Goal: Task Accomplishment & Management: Contribute content

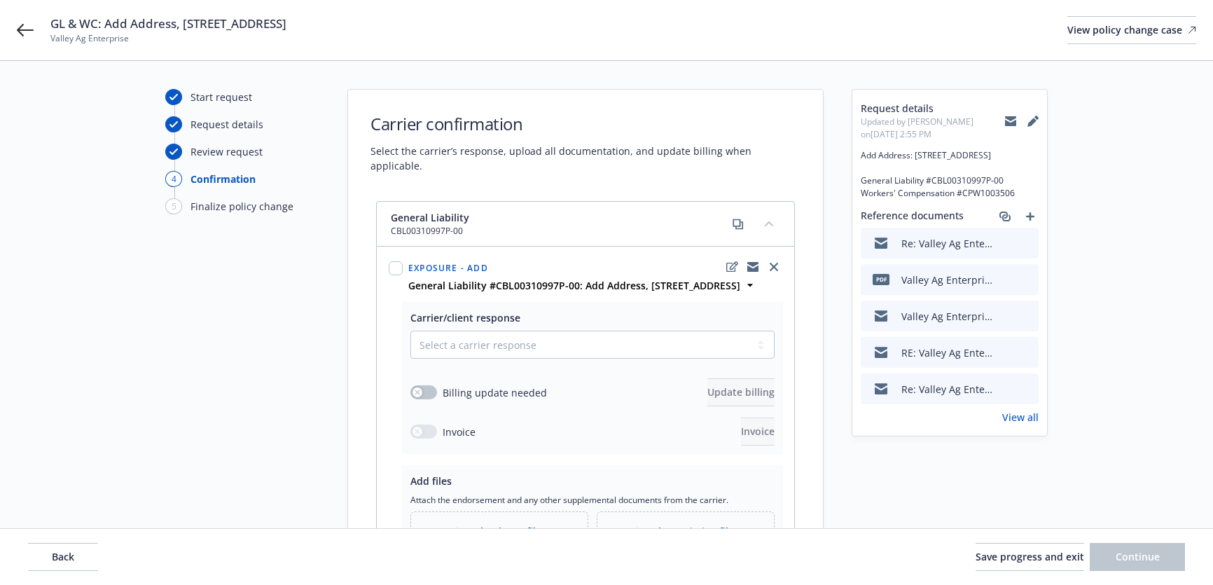
select select "ACCEPTED"
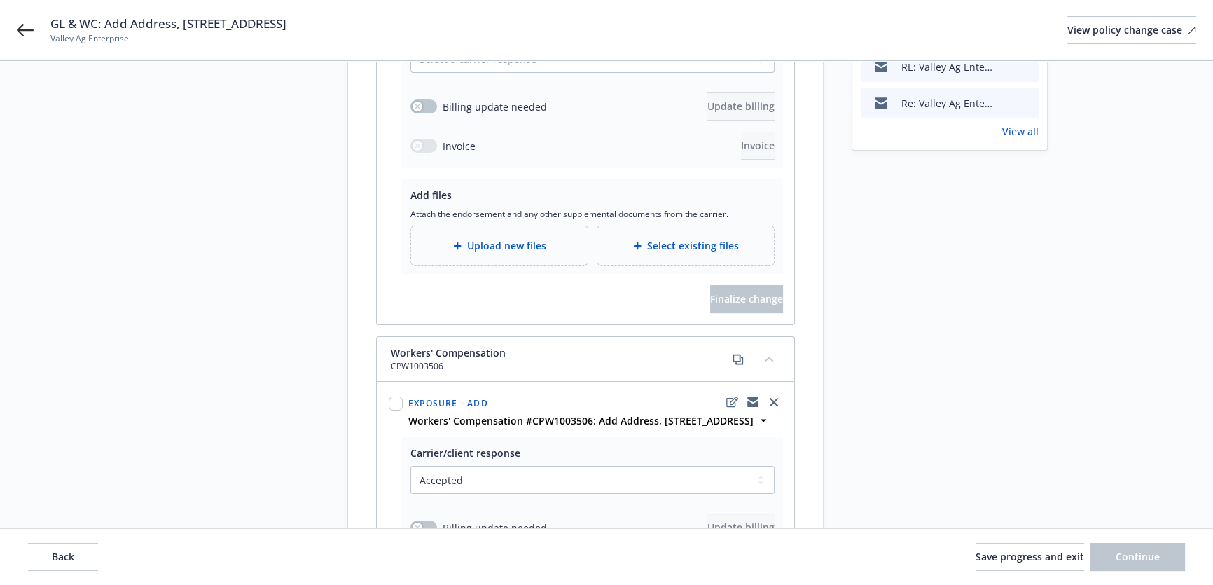
scroll to position [128, 0]
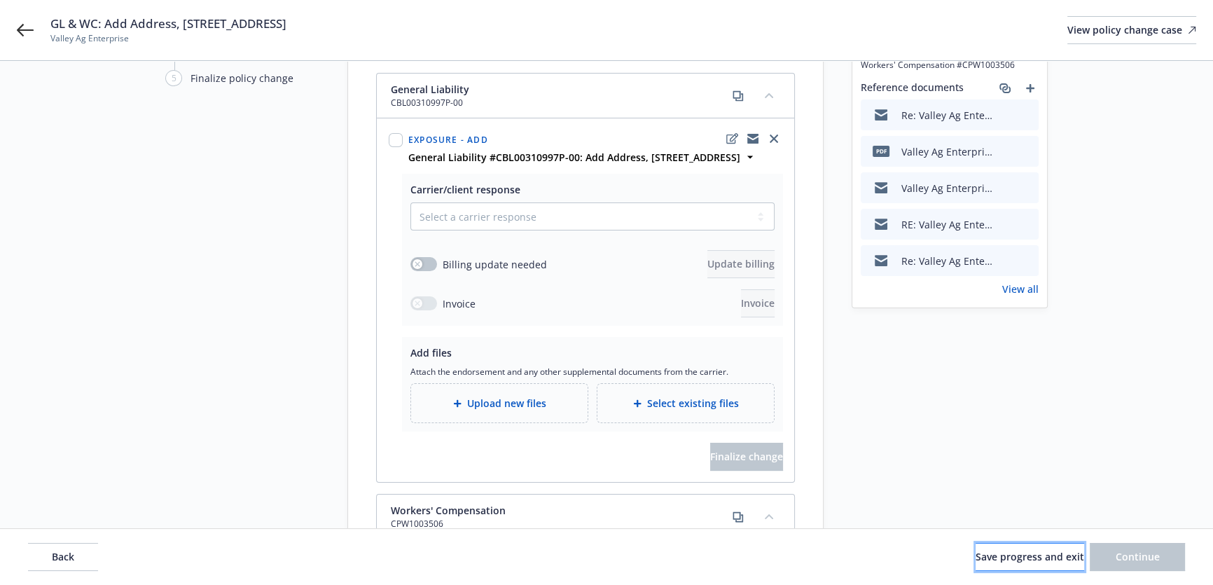
click at [1025, 560] on span "Save progress and exit" at bounding box center [1029, 556] width 109 height 13
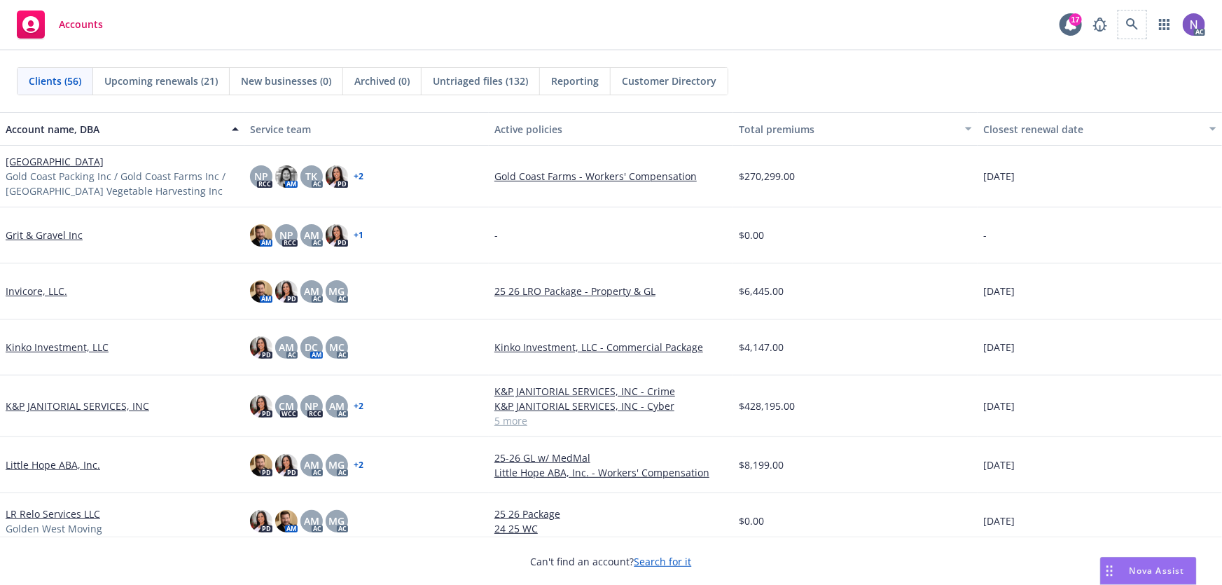
click at [1126, 9] on div "Accounts 17 AC" at bounding box center [611, 25] width 1222 height 50
click at [1122, 25] on link at bounding box center [1132, 25] width 28 height 28
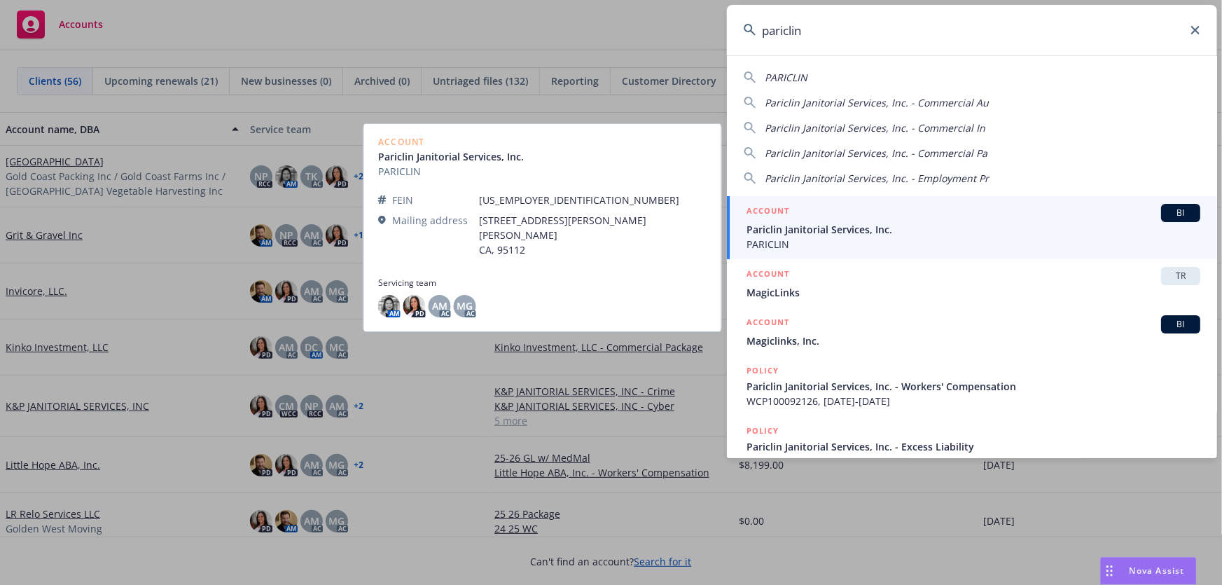
type input "pariclin"
click at [874, 238] on span "PARICLIN" at bounding box center [973, 244] width 454 height 15
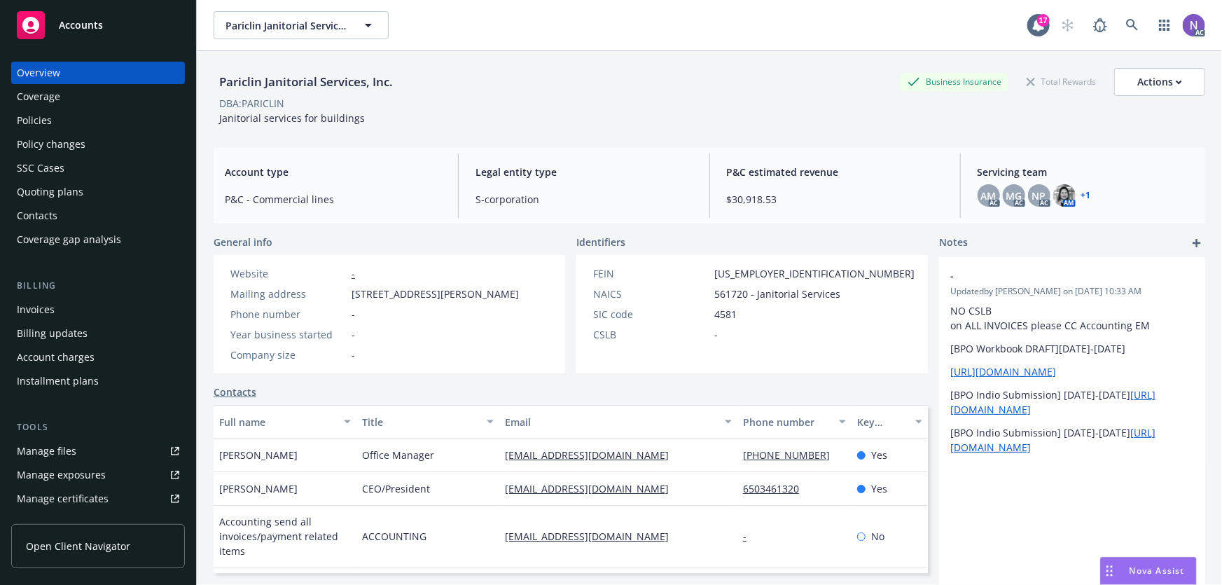
click at [137, 112] on div "Policies" at bounding box center [98, 120] width 162 height 22
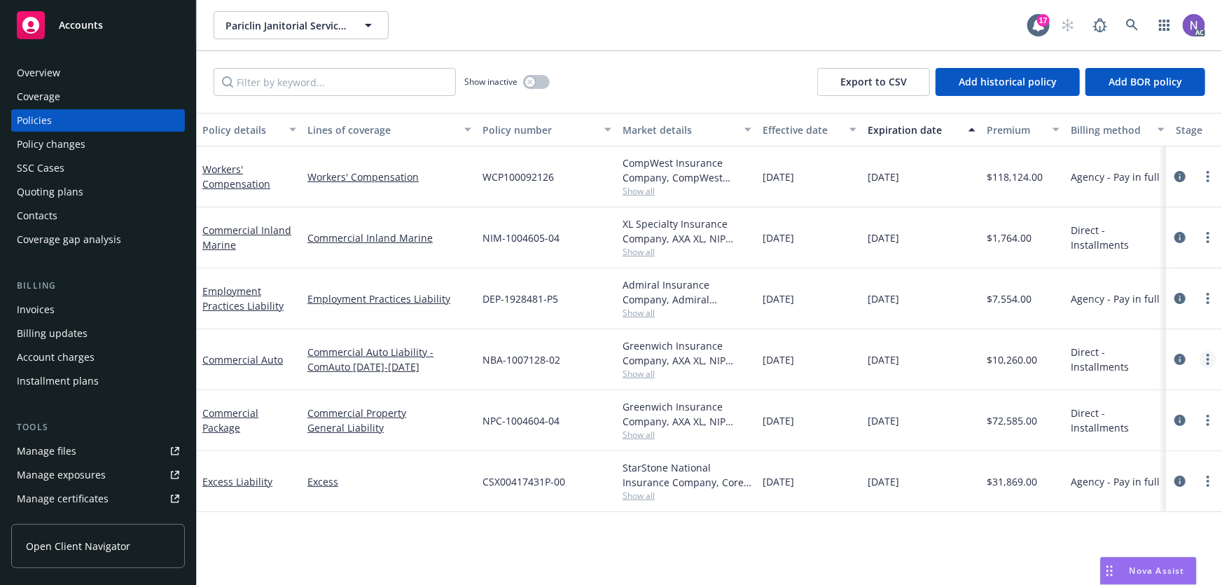
click at [1209, 354] on icon "more" at bounding box center [1207, 359] width 3 height 11
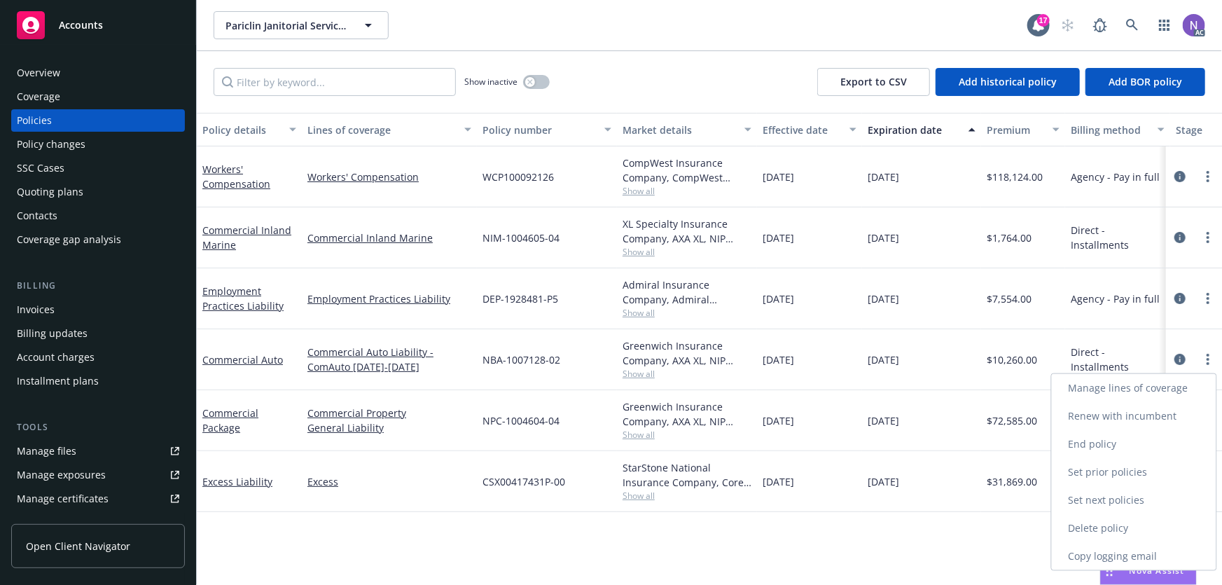
click at [1109, 552] on link "Copy logging email" at bounding box center [1134, 556] width 165 height 28
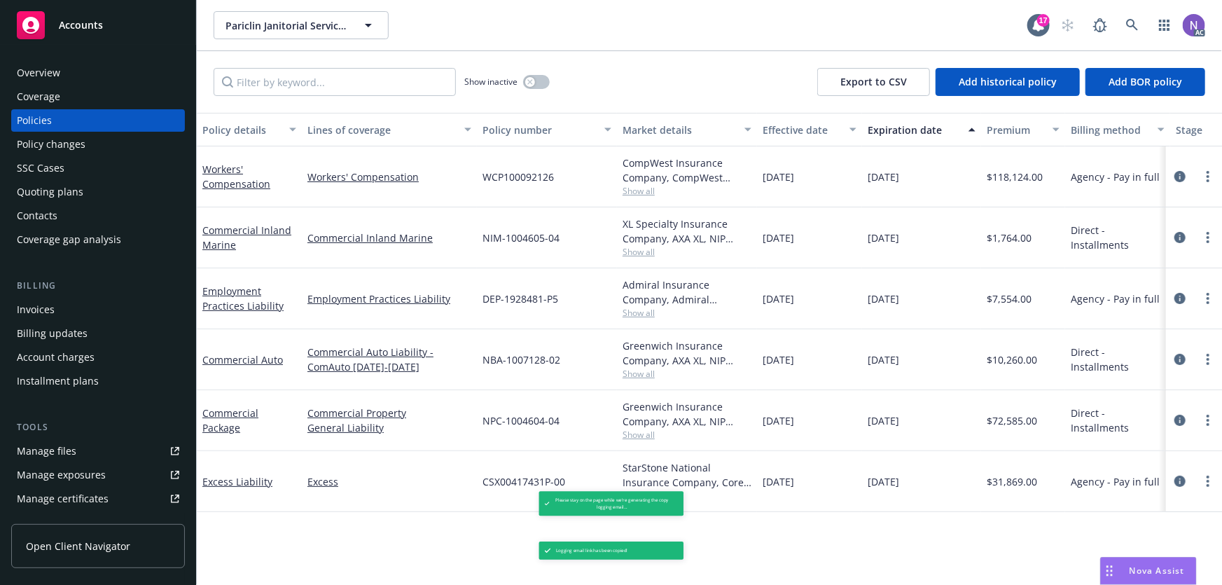
drag, startPoint x: 531, startPoint y: 369, endPoint x: 532, endPoint y: 361, distance: 8.5
click at [532, 361] on span "NBA-1007128-02" at bounding box center [521, 359] width 78 height 15
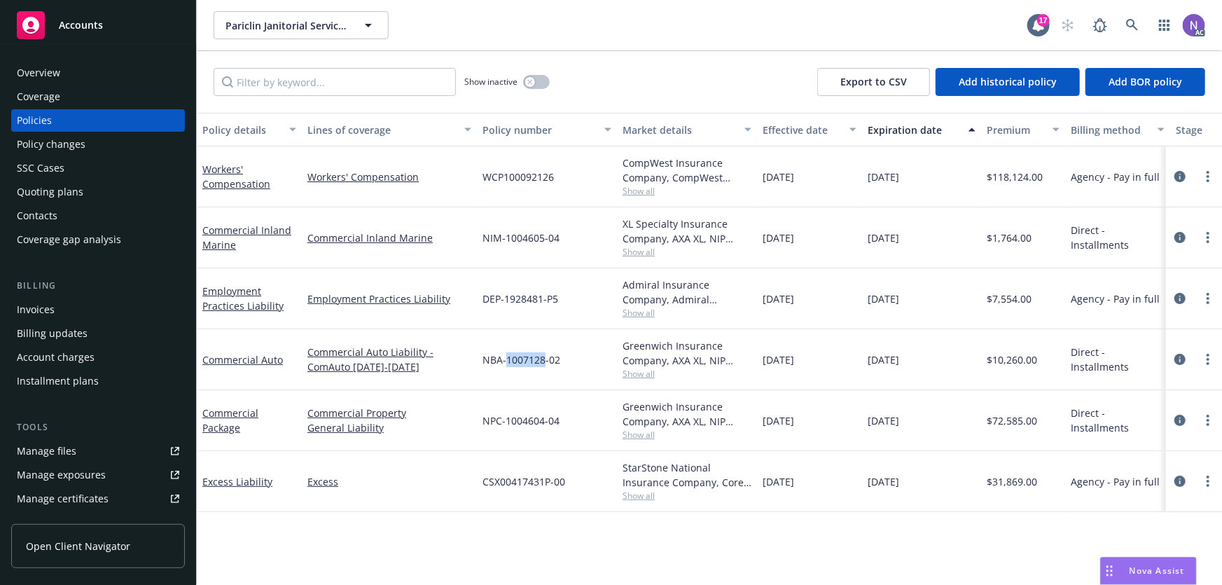
click at [532, 361] on span "NBA-1007128-02" at bounding box center [521, 359] width 78 height 15
copy span "NBA-1007128-02"
click at [127, 67] on div "Overview" at bounding box center [98, 73] width 162 height 22
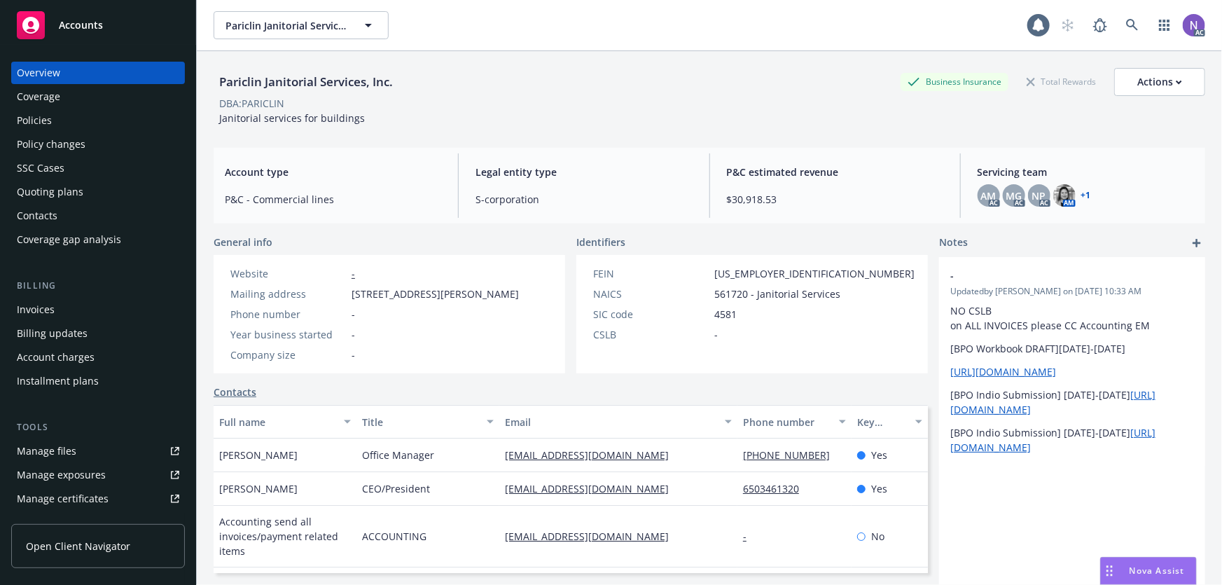
click at [258, 79] on div "Pariclin Janitorial Services, Inc." at bounding box center [306, 82] width 185 height 18
copy div "Pariclin Janitorial Services, Inc."
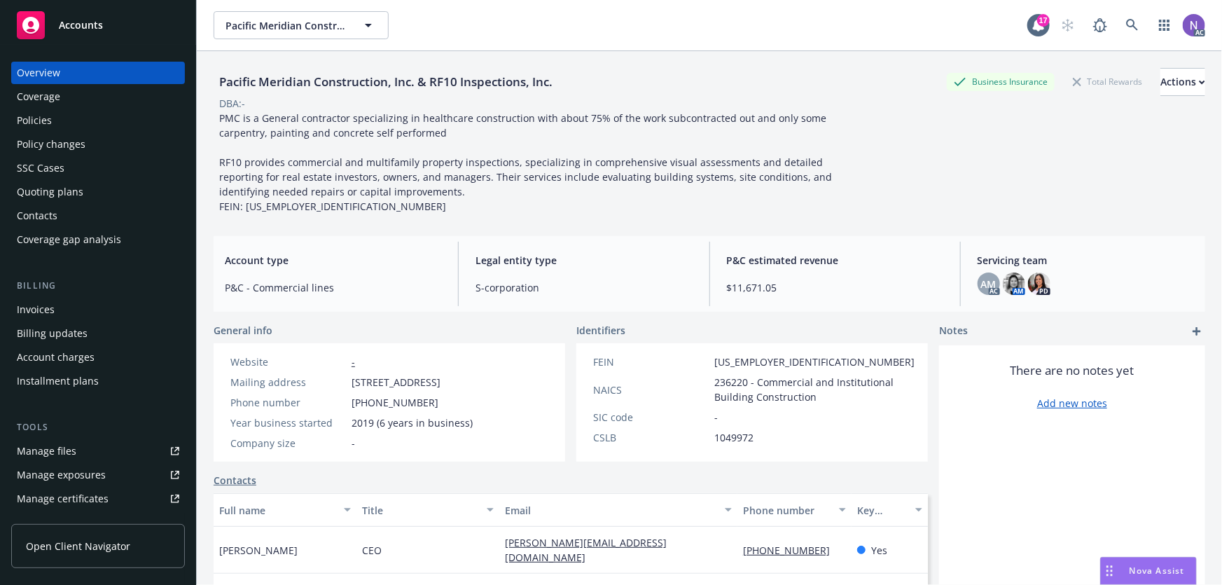
click at [107, 105] on div "Coverage" at bounding box center [98, 96] width 162 height 22
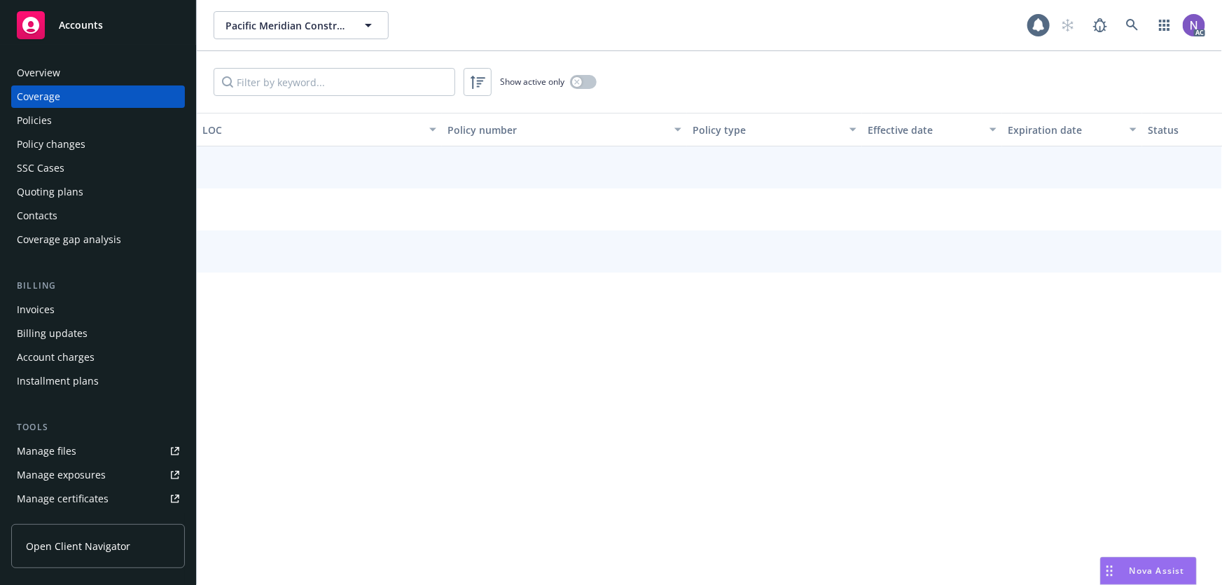
click at [107, 126] on div "Policies" at bounding box center [98, 120] width 162 height 22
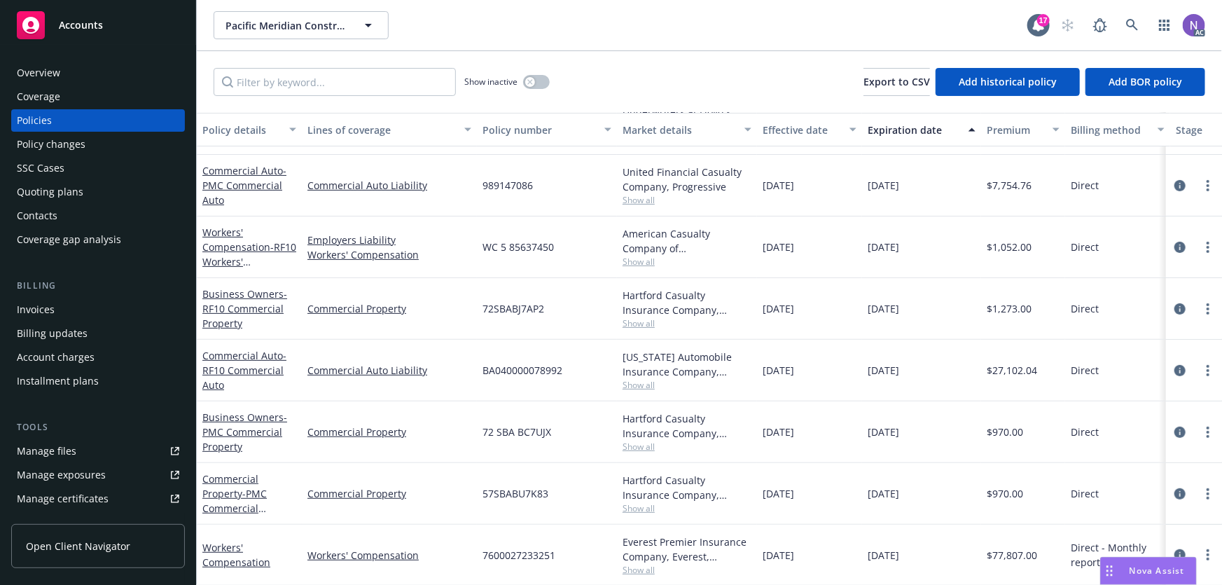
scroll to position [171, 0]
click at [1171, 546] on link "circleInformation" at bounding box center [1179, 554] width 17 height 17
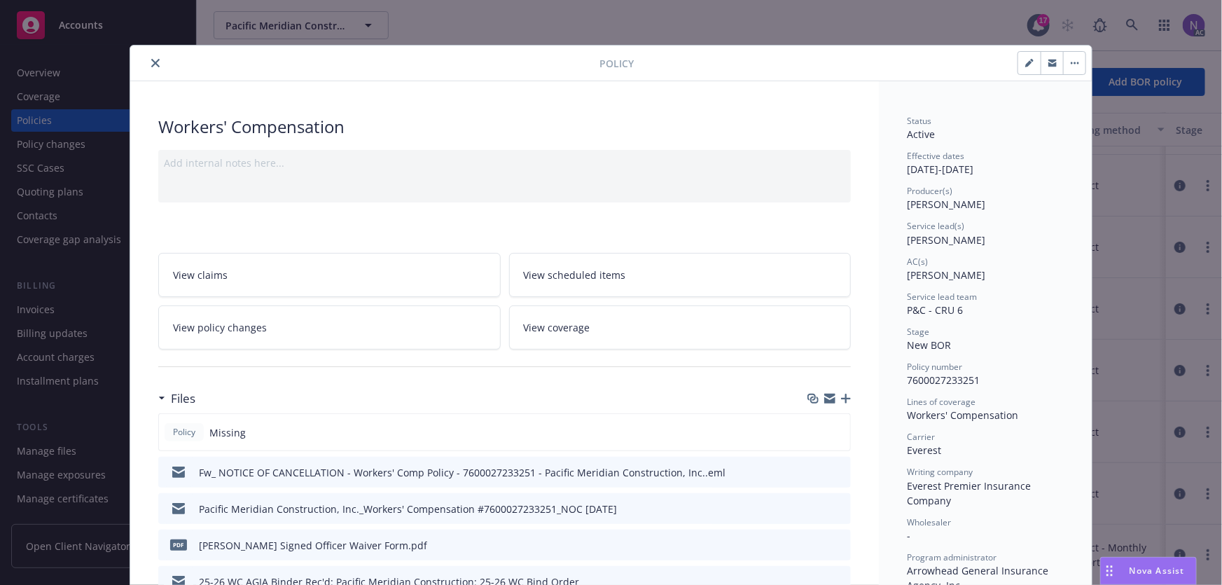
click at [934, 375] on span "7600027233251" at bounding box center [943, 379] width 73 height 13
copy span "7600027233251"
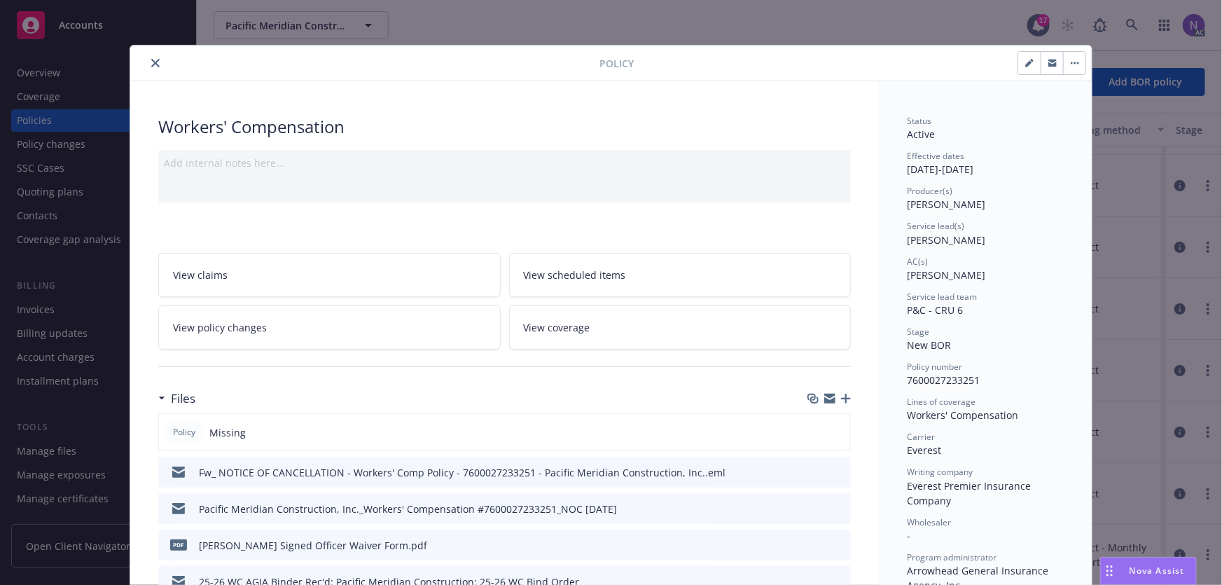
click at [841, 398] on icon "button" at bounding box center [846, 398] width 10 height 10
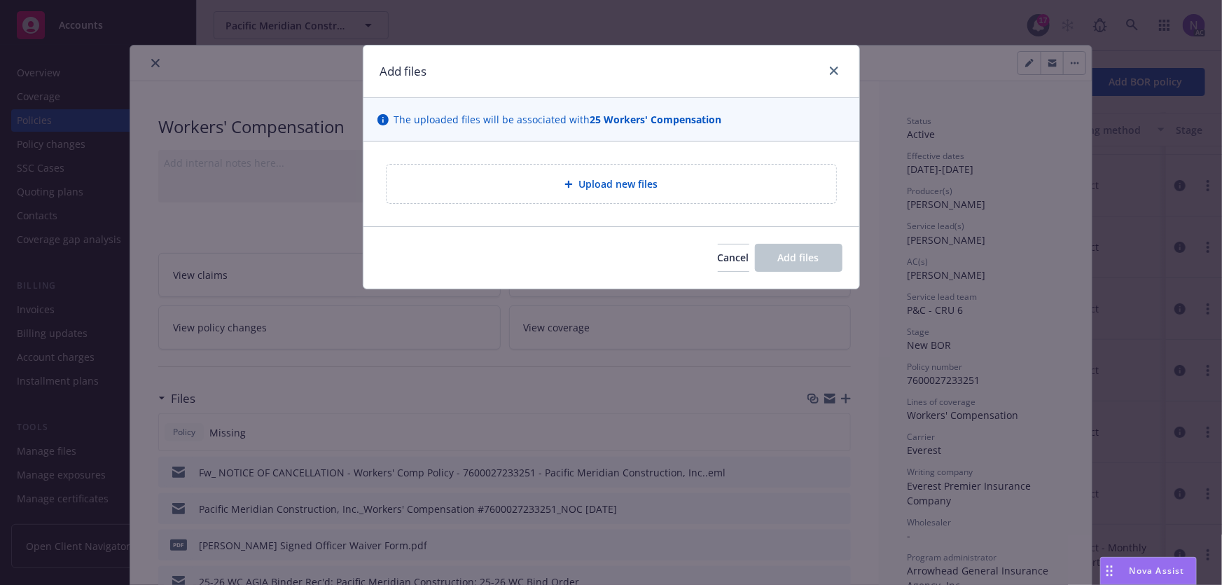
click at [510, 207] on div "Upload new files" at bounding box center [611, 183] width 496 height 85
click at [512, 200] on div "Upload new files" at bounding box center [610, 184] width 449 height 39
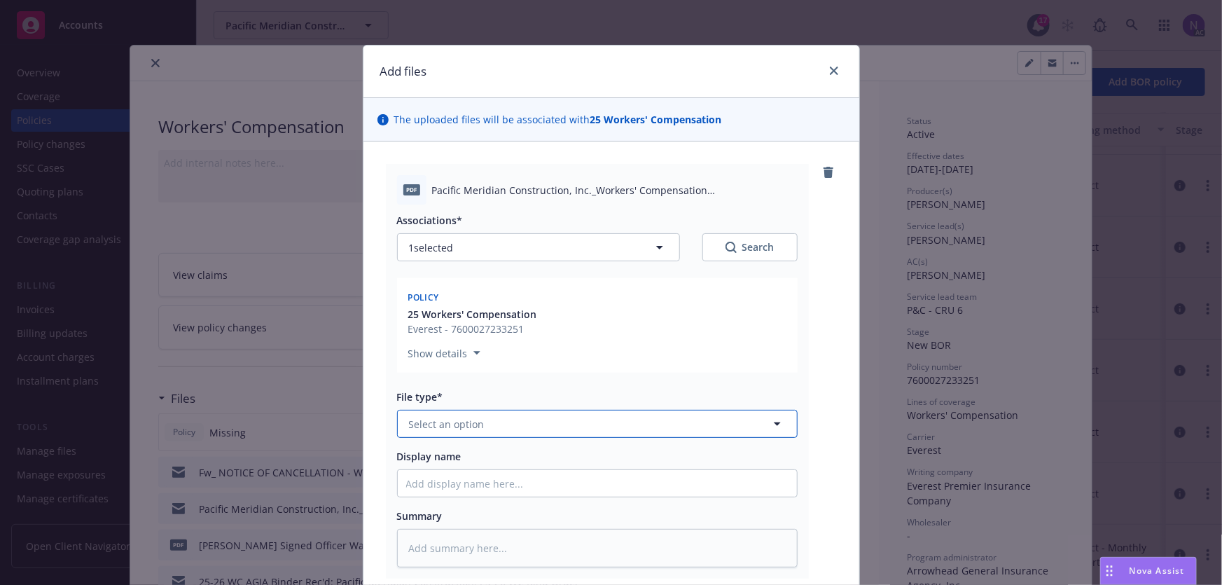
click at [498, 428] on button "Select an option" at bounding box center [597, 424] width 400 height 28
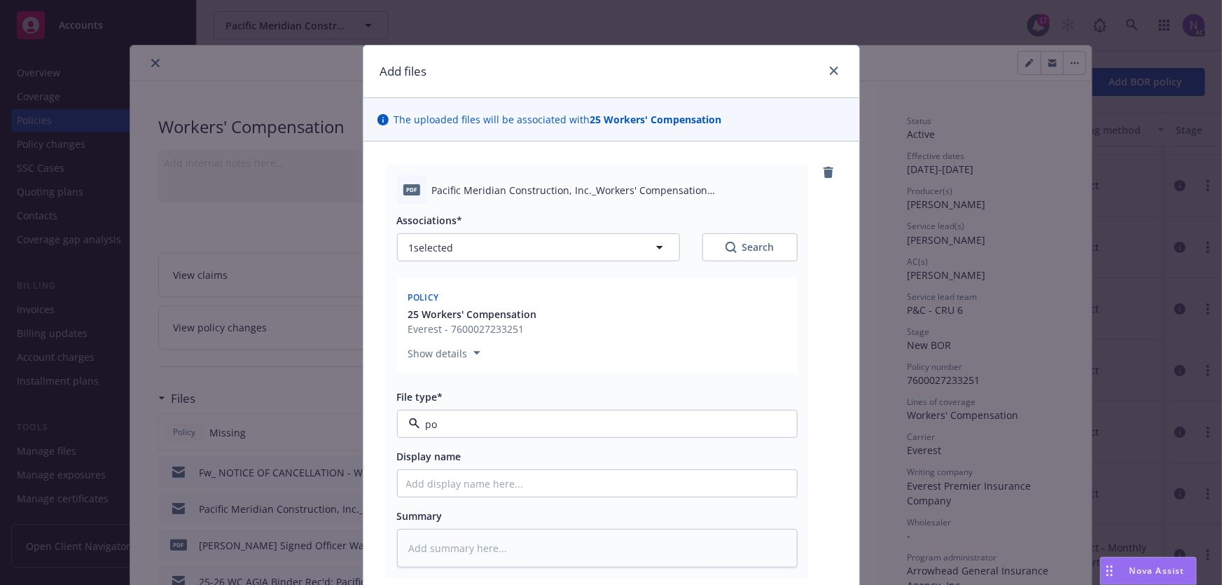
type input "pol"
click at [650, 472] on div "Policy" at bounding box center [597, 463] width 382 height 20
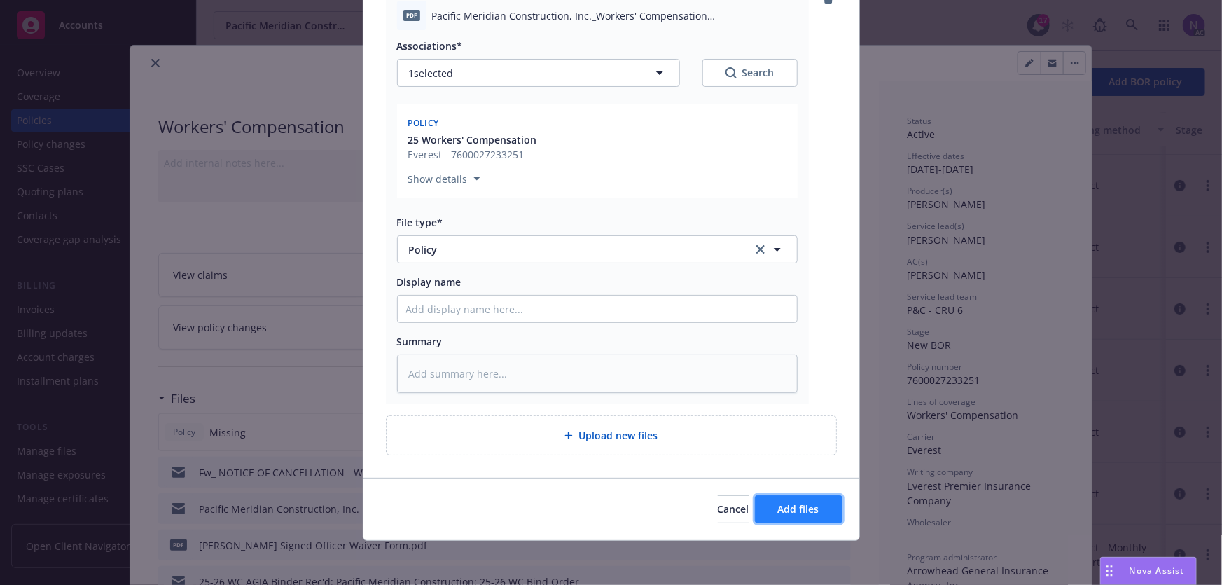
click at [778, 503] on span "Add files" at bounding box center [798, 508] width 41 height 13
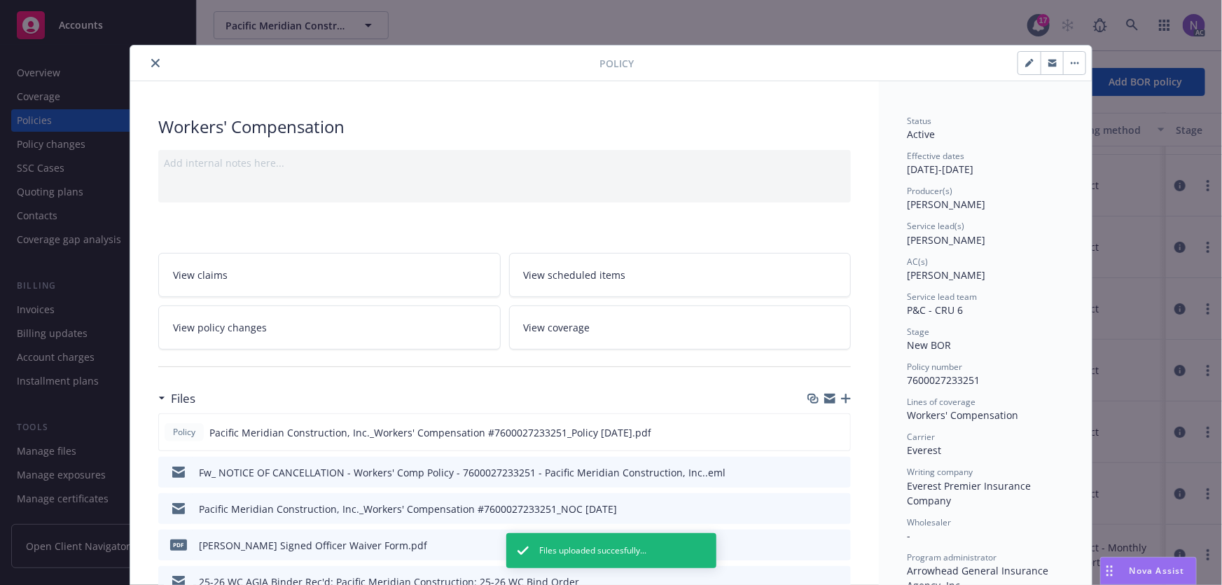
click at [147, 56] on button "close" at bounding box center [155, 63] width 17 height 17
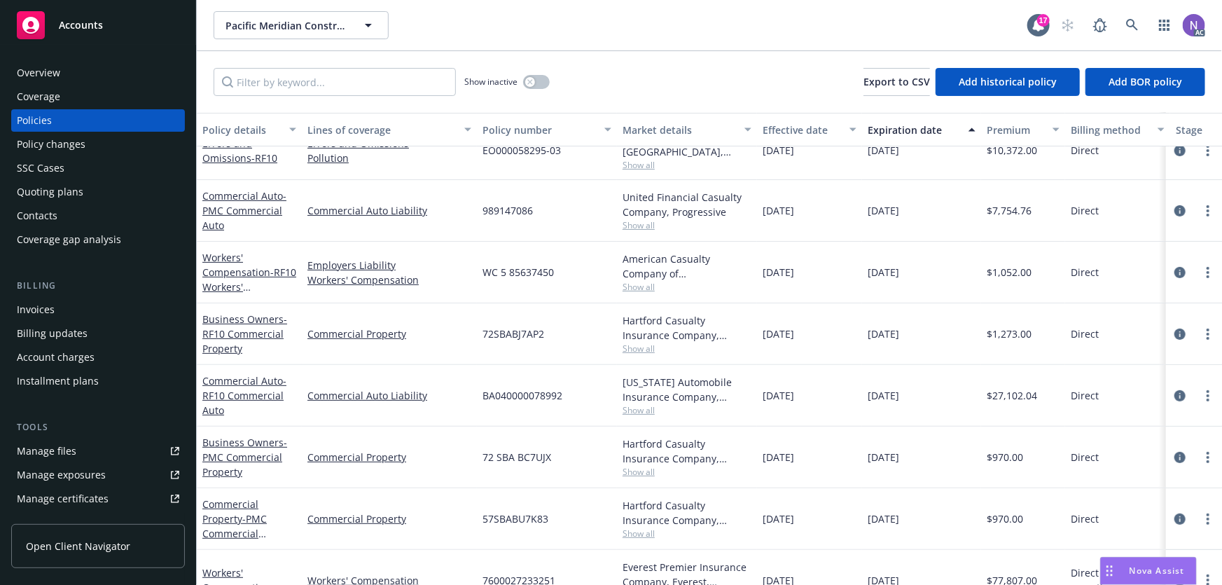
scroll to position [171, 0]
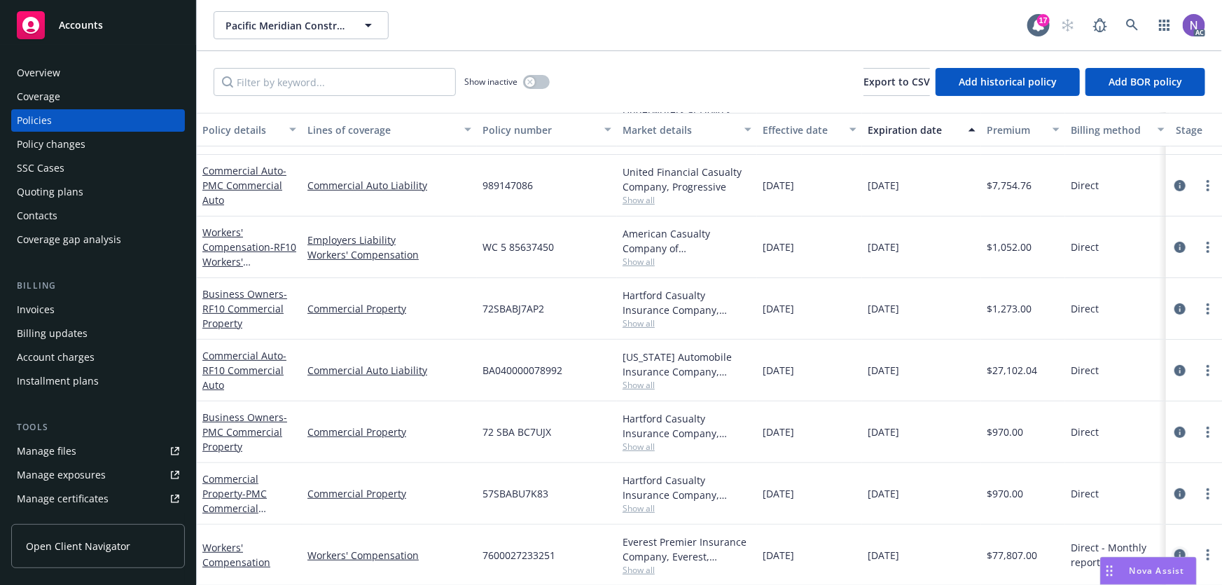
click at [1176, 549] on icon "circleInformation" at bounding box center [1179, 554] width 11 height 11
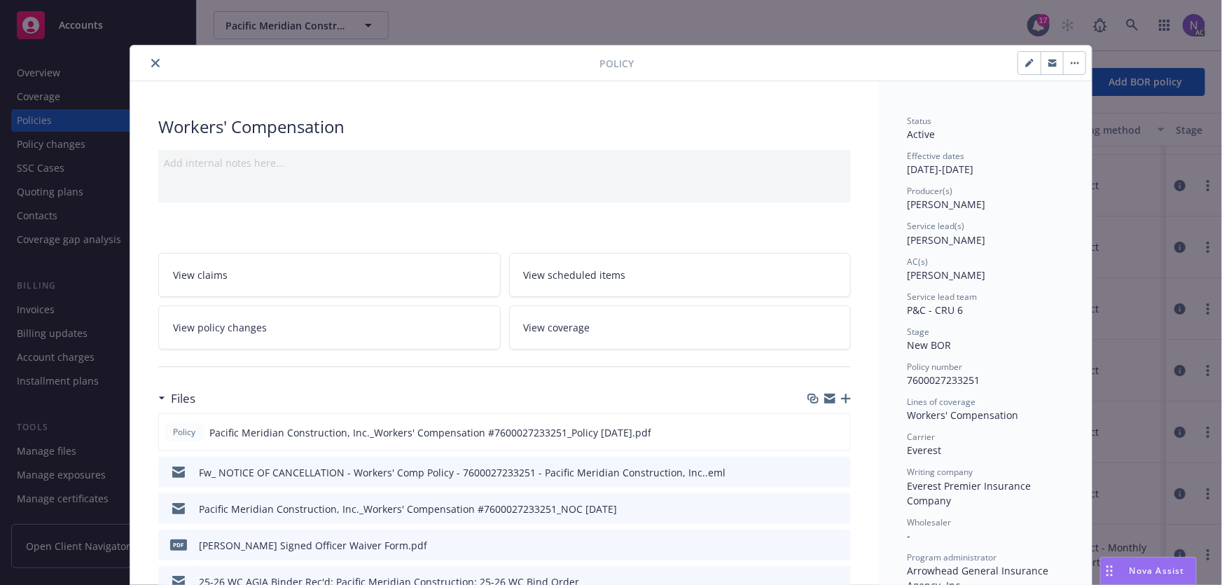
scroll to position [42, 0]
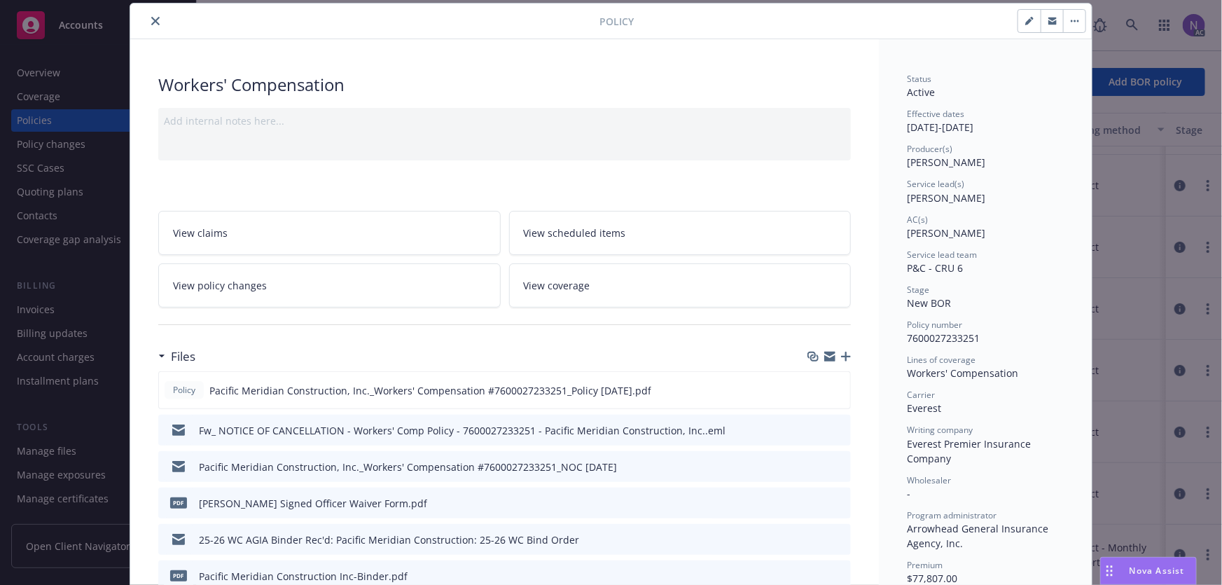
click at [843, 356] on icon "button" at bounding box center [846, 356] width 10 height 10
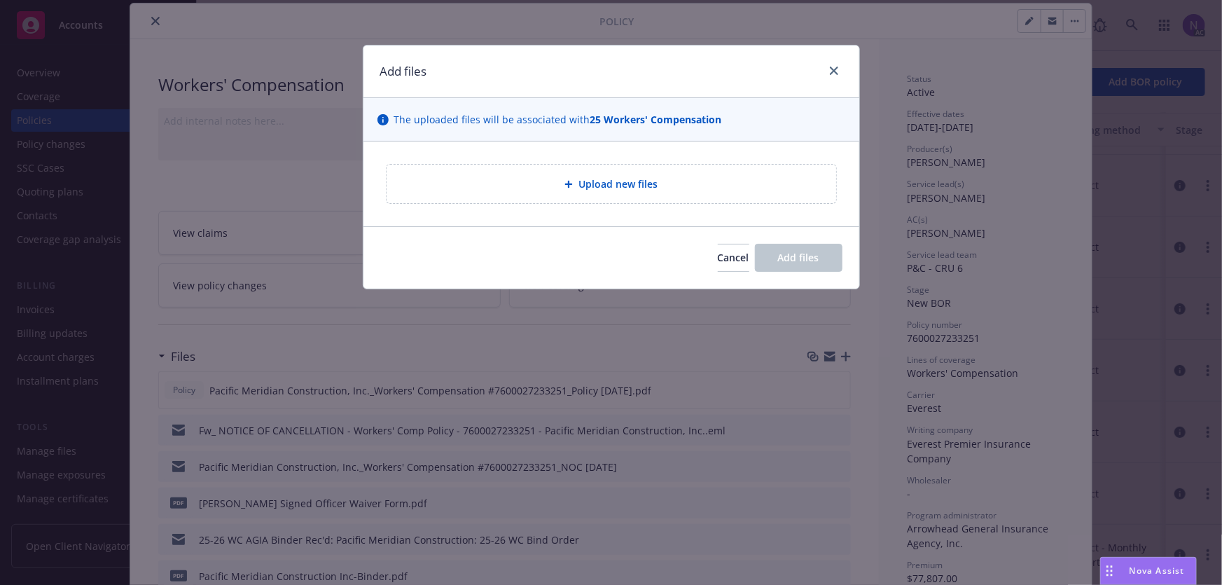
click at [548, 190] on div "Upload new files" at bounding box center [611, 184] width 427 height 16
click at [605, 201] on div "Upload new files" at bounding box center [610, 184] width 449 height 39
type textarea "x"
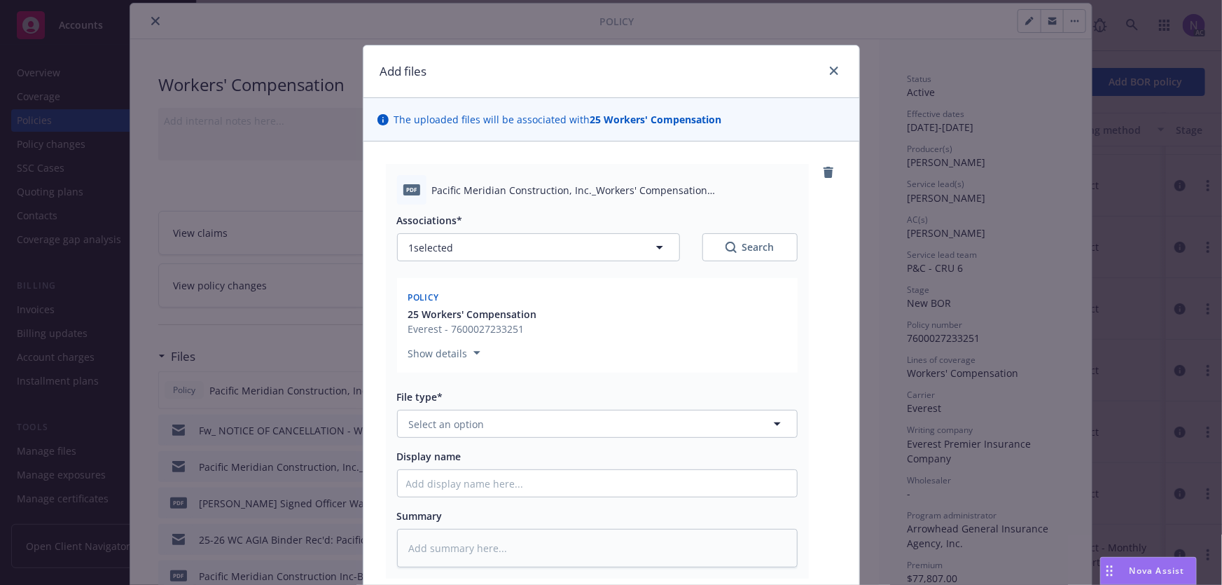
click at [552, 404] on div "File type* Select an option" at bounding box center [597, 413] width 400 height 48
click at [553, 412] on button "Select an option" at bounding box center [597, 424] width 400 height 28
type input "rein"
click at [622, 460] on div "Reinstatement" at bounding box center [597, 463] width 382 height 20
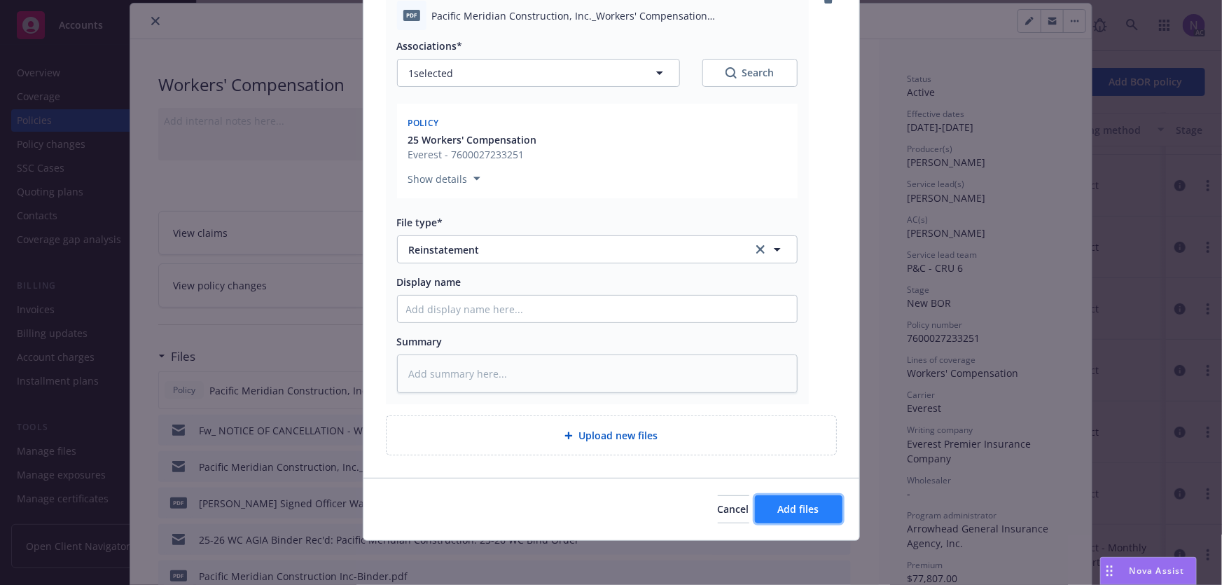
click at [816, 509] on button "Add files" at bounding box center [799, 509] width 88 height 28
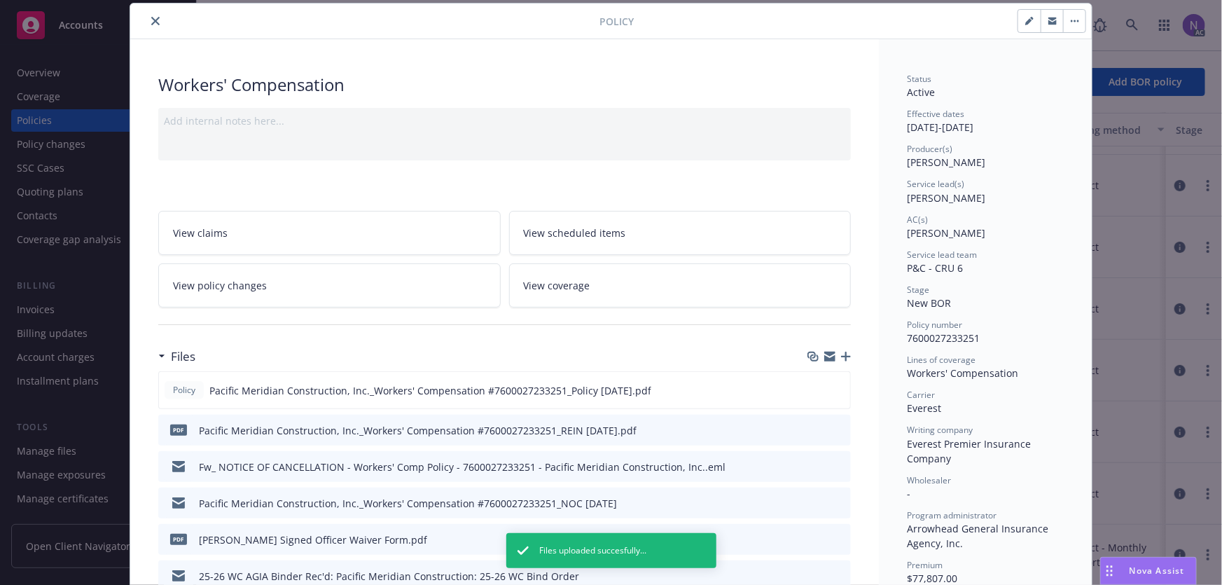
click at [842, 357] on icon "button" at bounding box center [846, 356] width 10 height 10
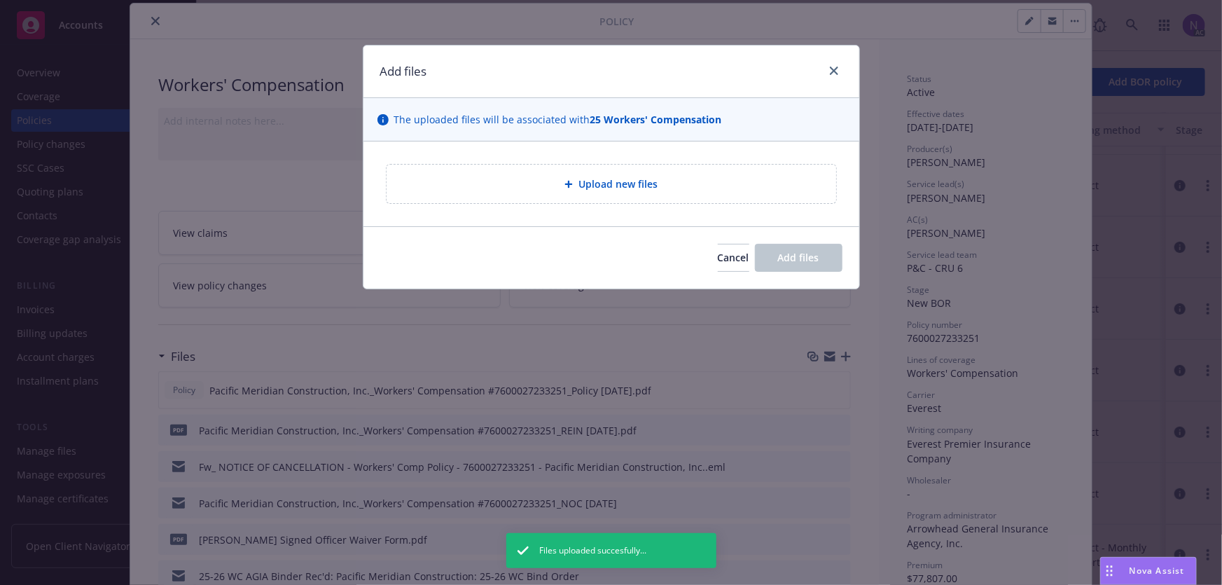
click at [593, 197] on div "Upload new files" at bounding box center [610, 184] width 449 height 39
type textarea "x"
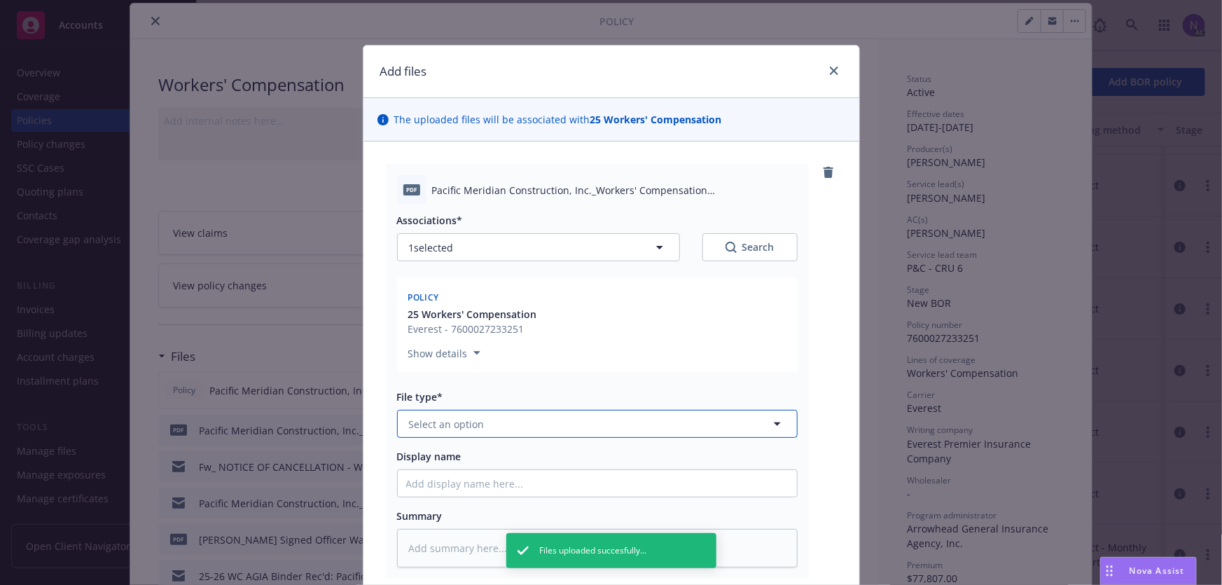
click at [598, 424] on button "Select an option" at bounding box center [597, 424] width 400 height 28
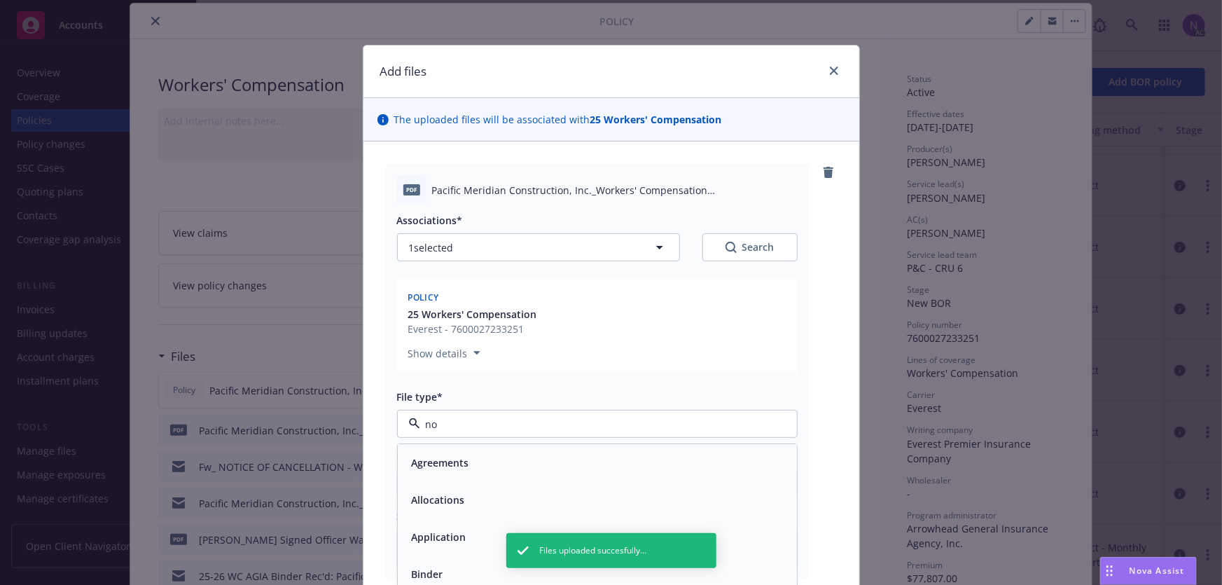
type input "not"
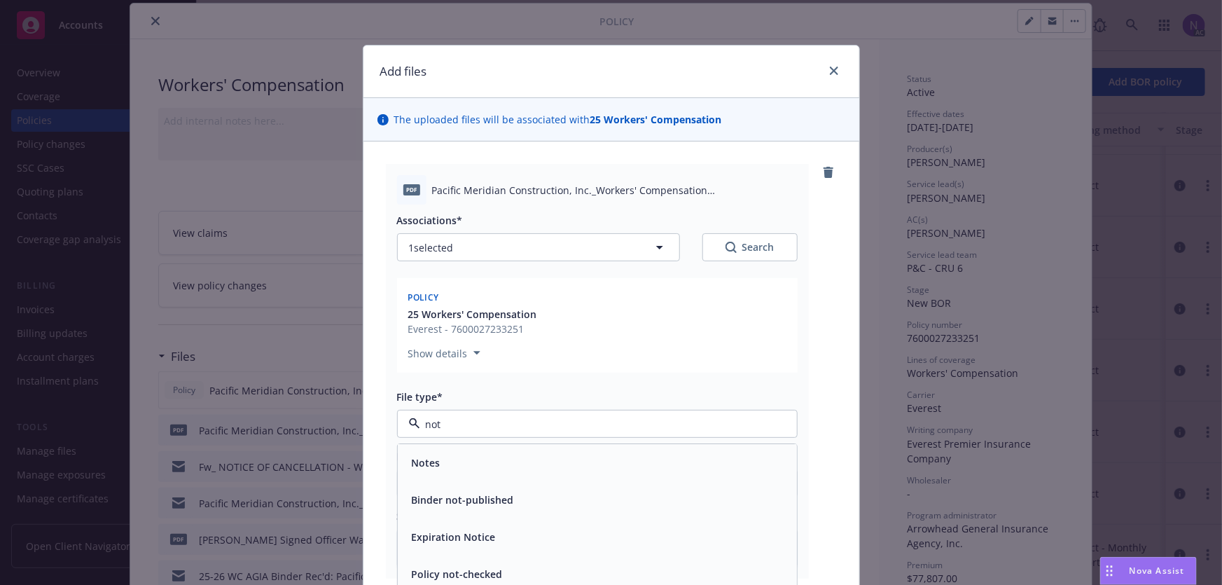
type textarea "x"
type input "notice of"
click at [573, 461] on div "Notice of Cancellation" at bounding box center [597, 463] width 382 height 20
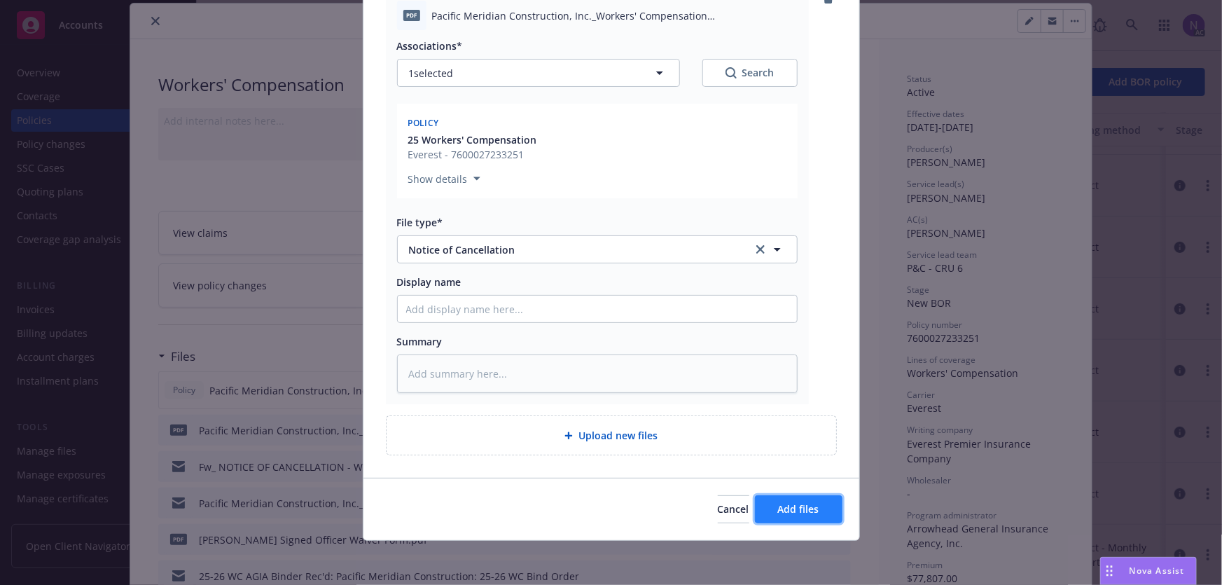
click at [812, 518] on button "Add files" at bounding box center [799, 509] width 88 height 28
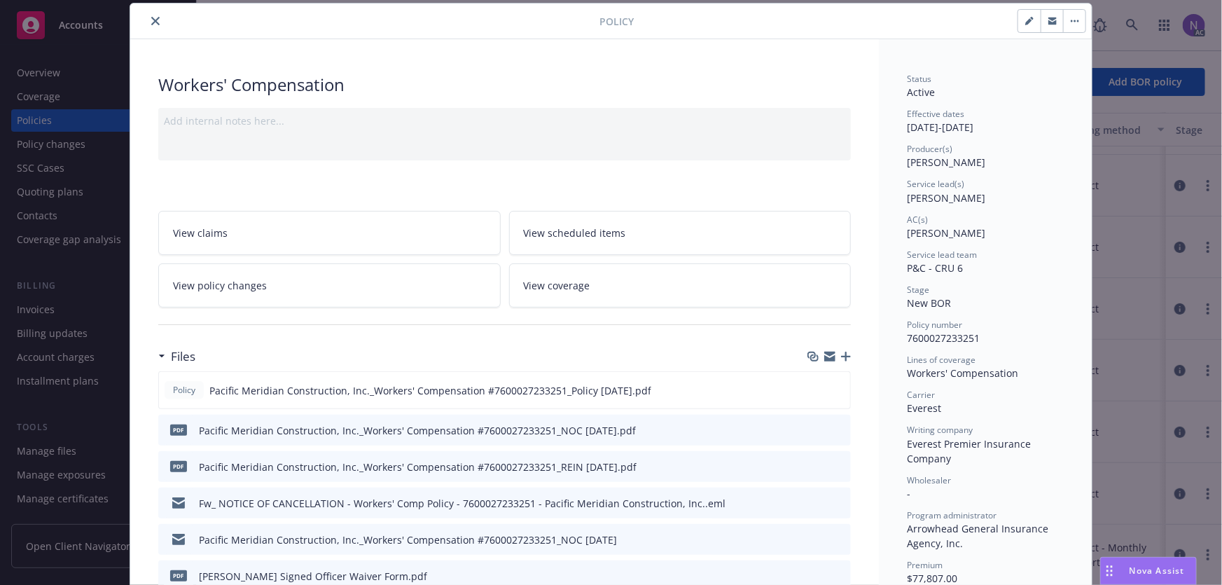
click at [1041, 25] on button "button" at bounding box center [1051, 21] width 22 height 22
click at [151, 19] on icon "close" at bounding box center [155, 21] width 8 height 8
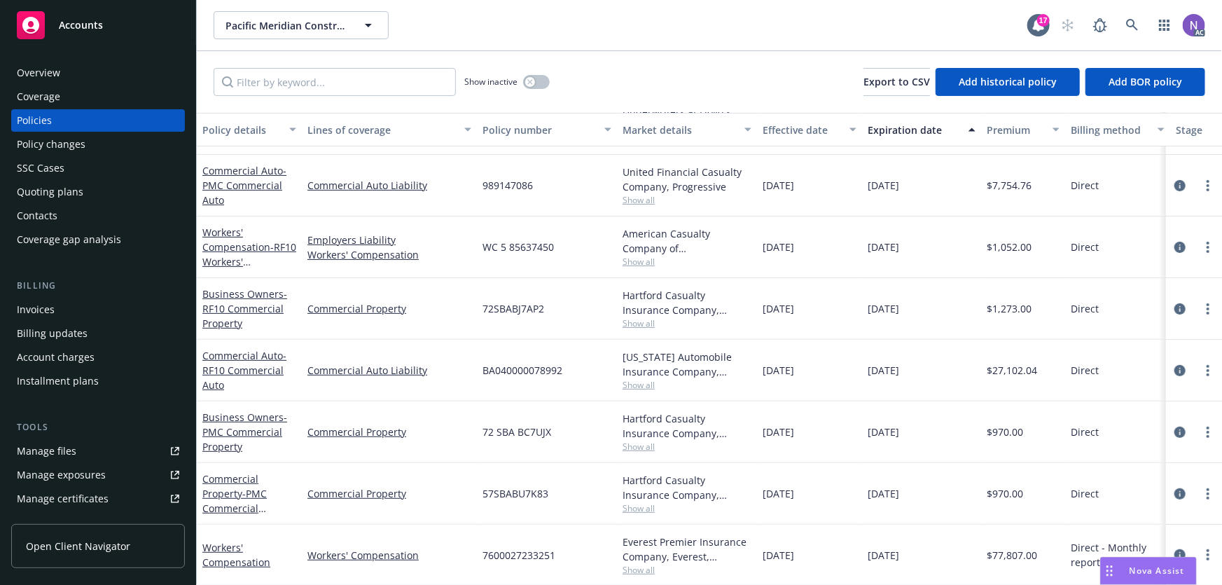
click at [87, 70] on div "Overview" at bounding box center [98, 73] width 162 height 22
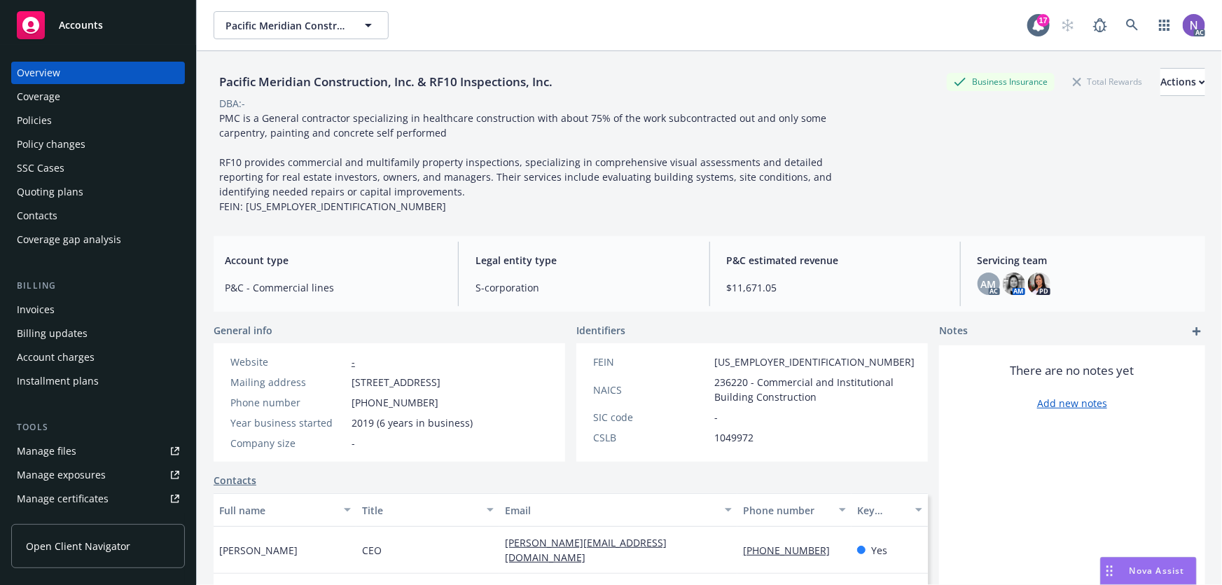
click at [105, 120] on div "Policies" at bounding box center [98, 120] width 162 height 22
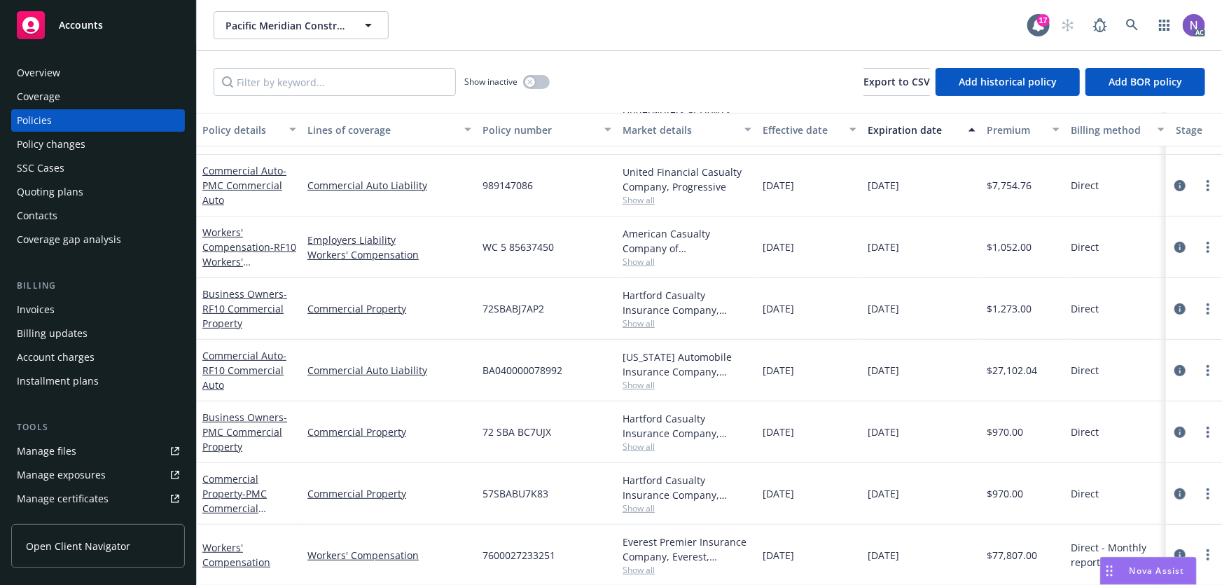
scroll to position [171, 0]
click at [1176, 546] on link "circleInformation" at bounding box center [1179, 554] width 17 height 17
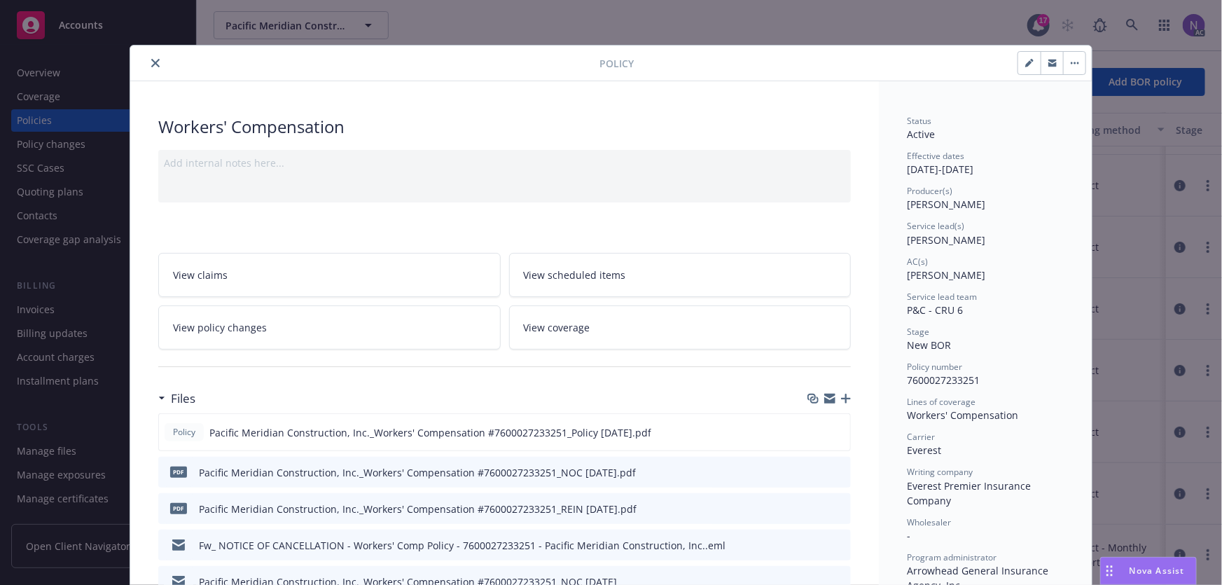
scroll to position [42, 0]
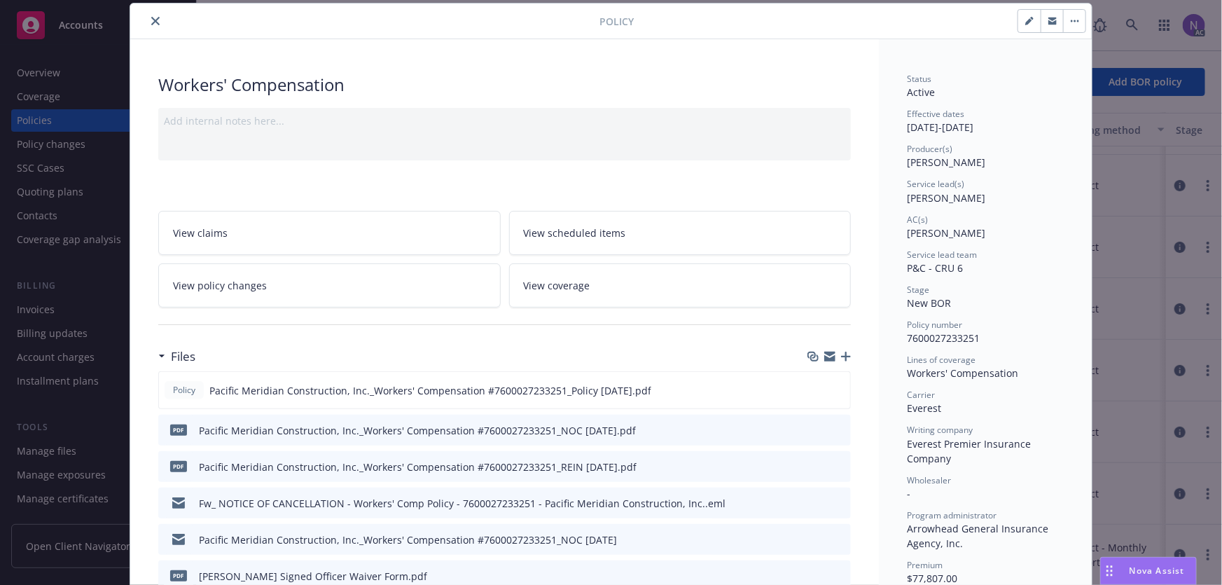
click at [844, 358] on icon "button" at bounding box center [846, 356] width 10 height 10
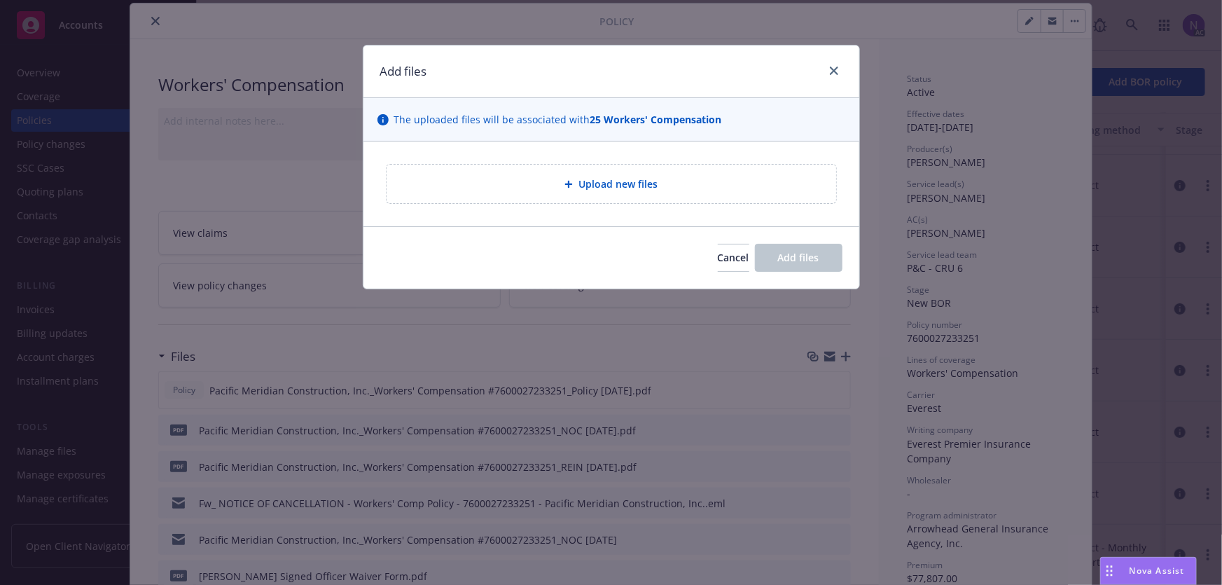
click at [534, 185] on div "Upload new files" at bounding box center [611, 184] width 427 height 16
type textarea "x"
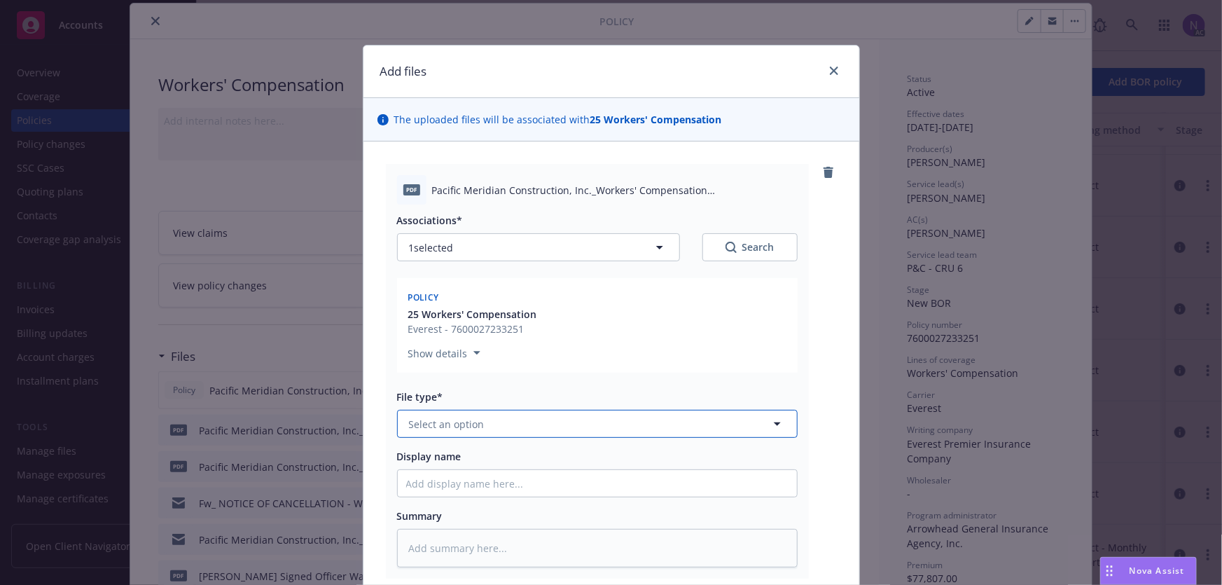
click at [444, 415] on button "Select an option" at bounding box center [597, 424] width 400 height 28
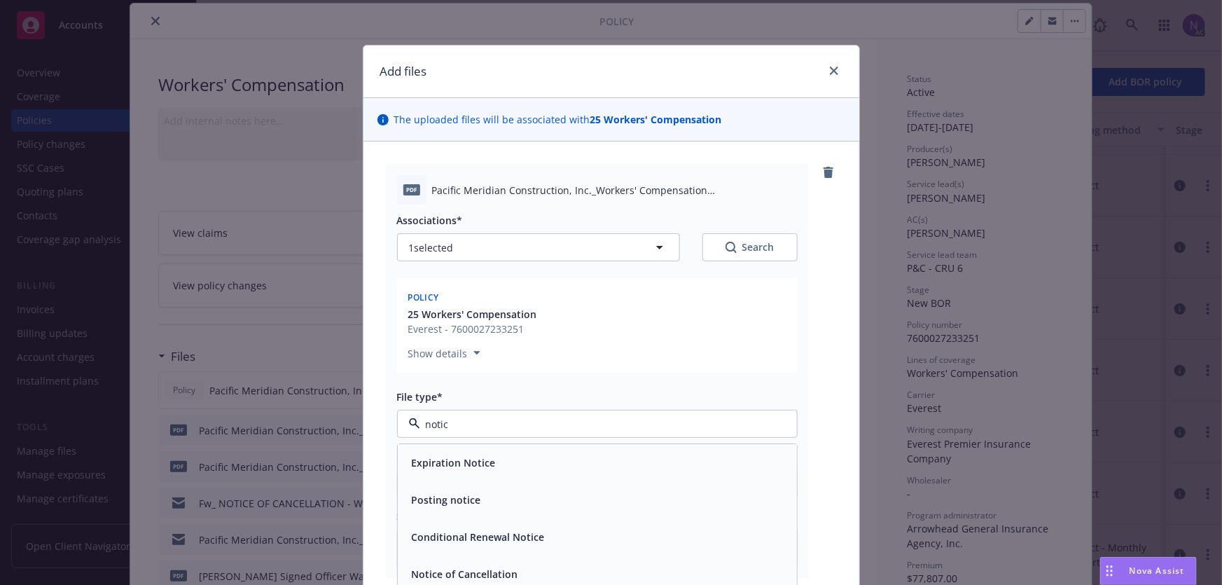
type input "notice"
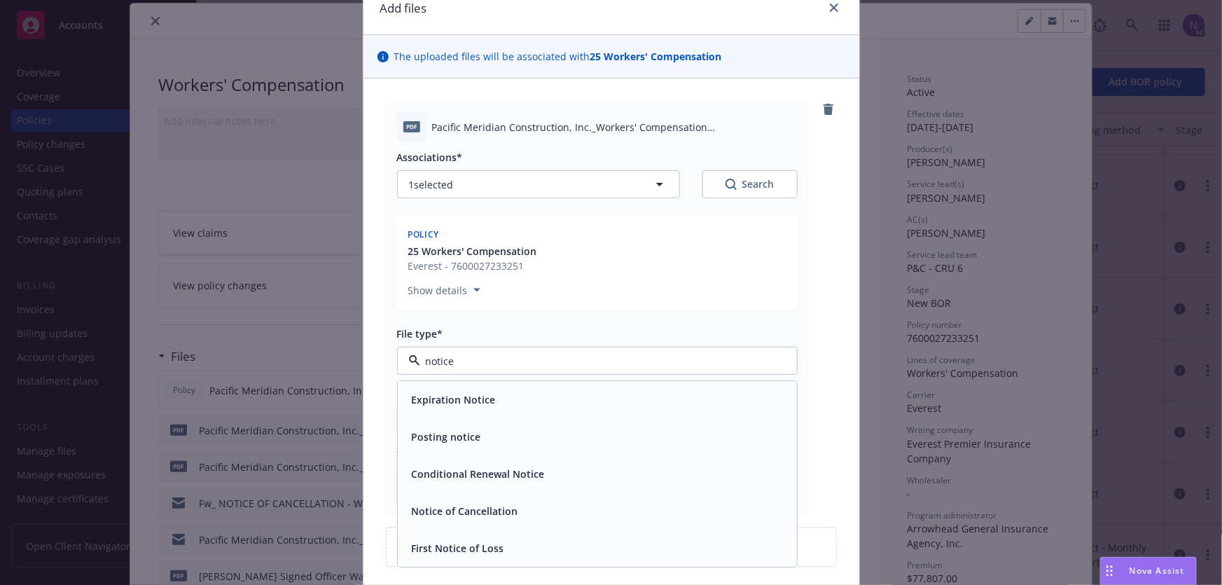
click at [522, 516] on div "Notice of Cancellation" at bounding box center [597, 511] width 382 height 20
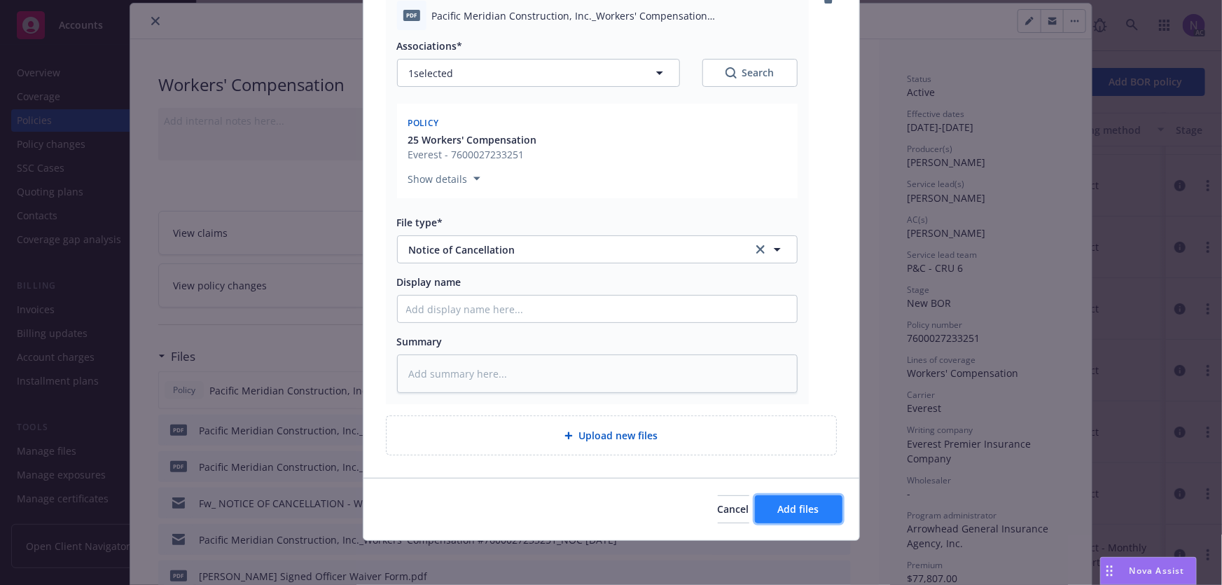
click at [802, 515] on button "Add files" at bounding box center [799, 509] width 88 height 28
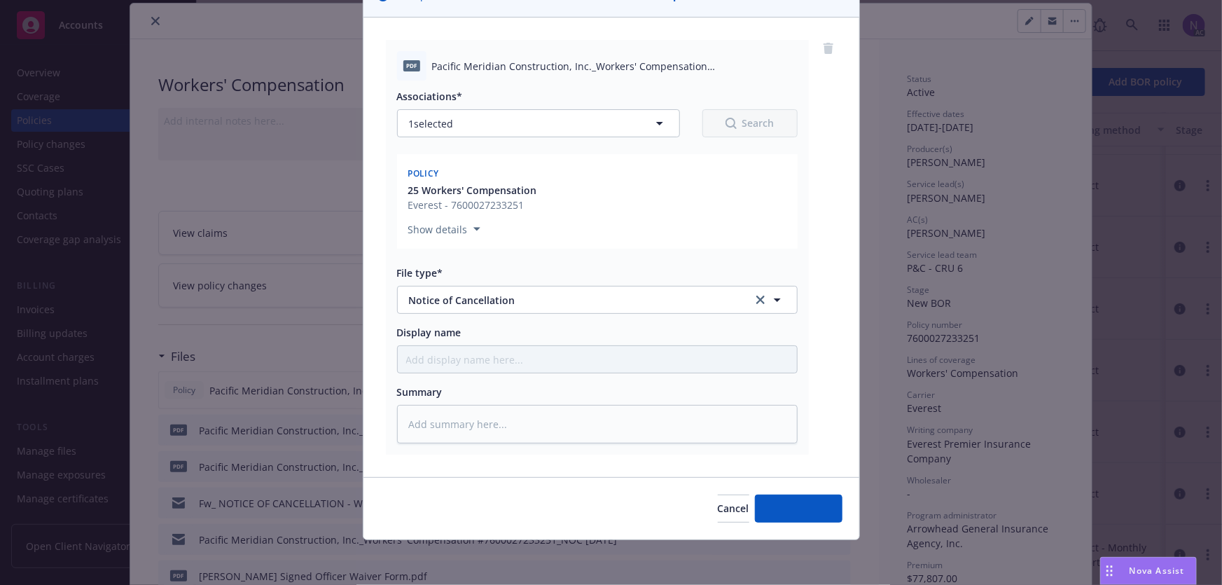
scroll to position [123, 0]
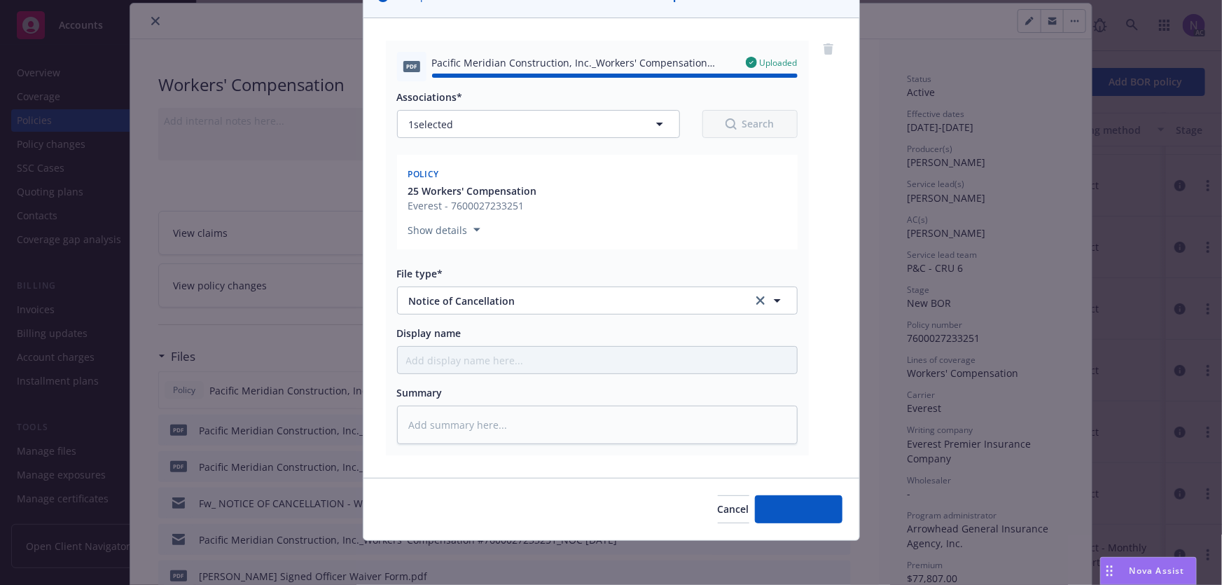
type textarea "x"
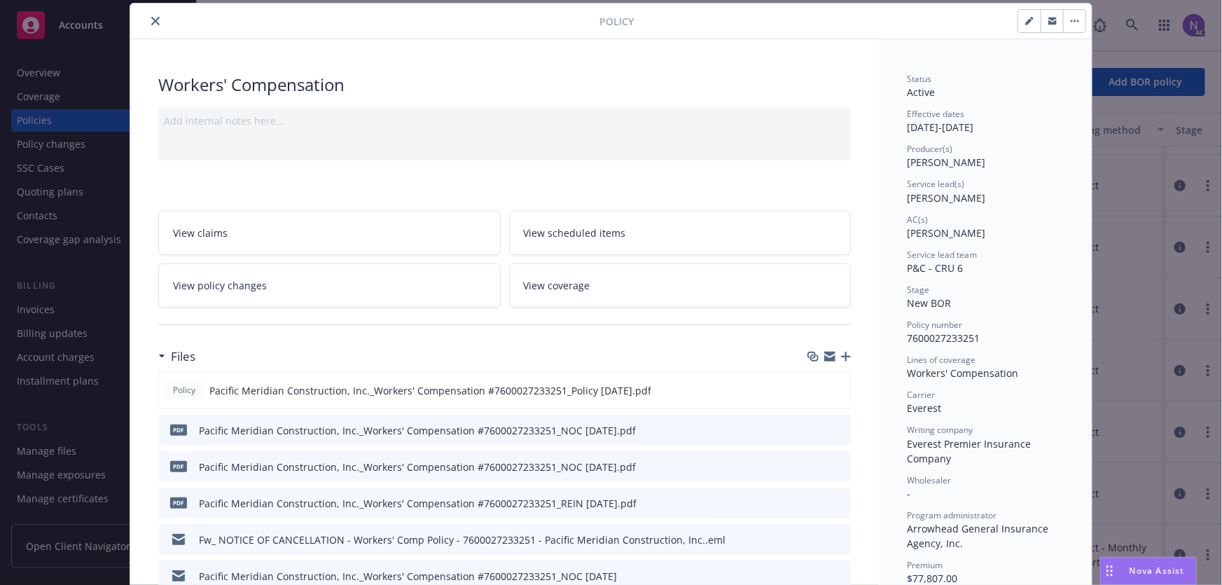
click at [152, 17] on icon "close" at bounding box center [155, 21] width 8 height 8
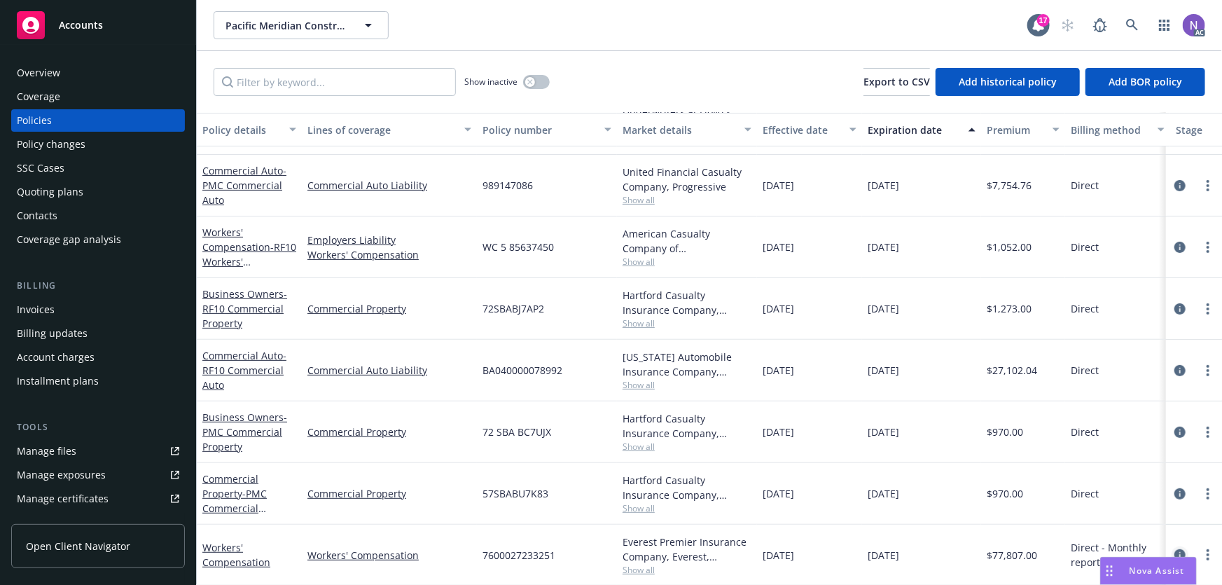
click at [1174, 549] on icon "circleInformation" at bounding box center [1179, 554] width 11 height 11
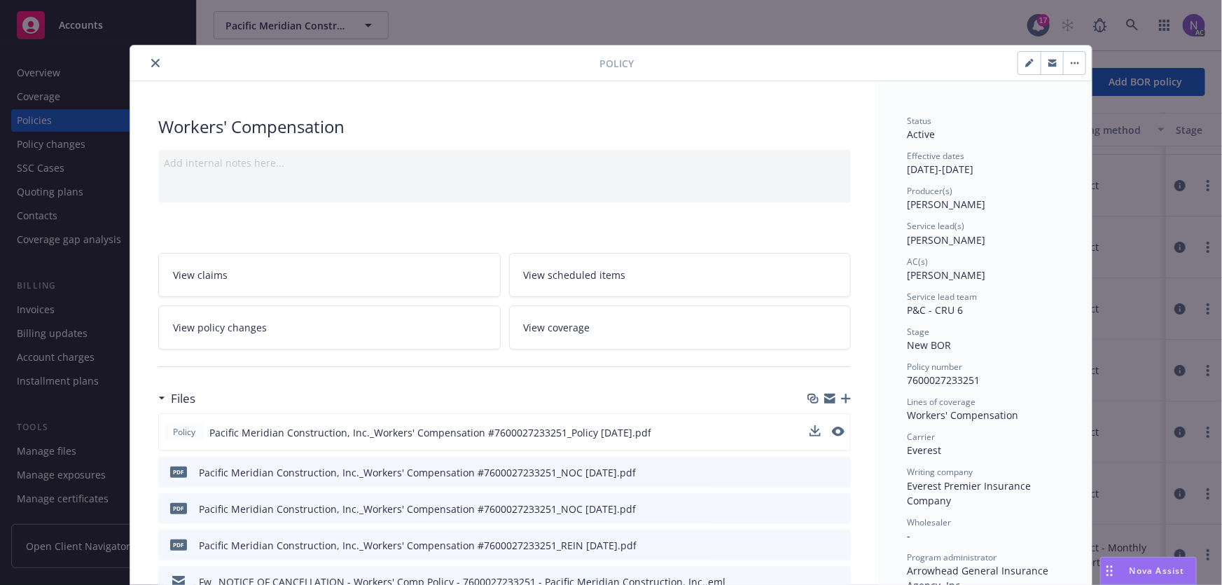
scroll to position [42, 0]
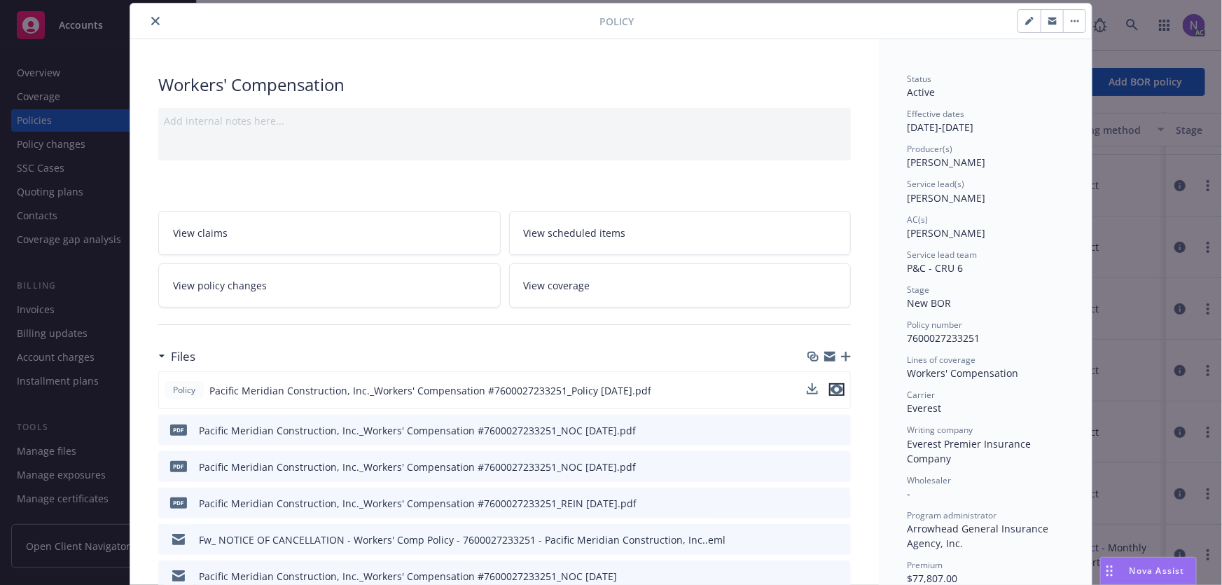
click at [831, 387] on icon "preview file" at bounding box center [836, 389] width 13 height 10
